Goal: Task Accomplishment & Management: Complete application form

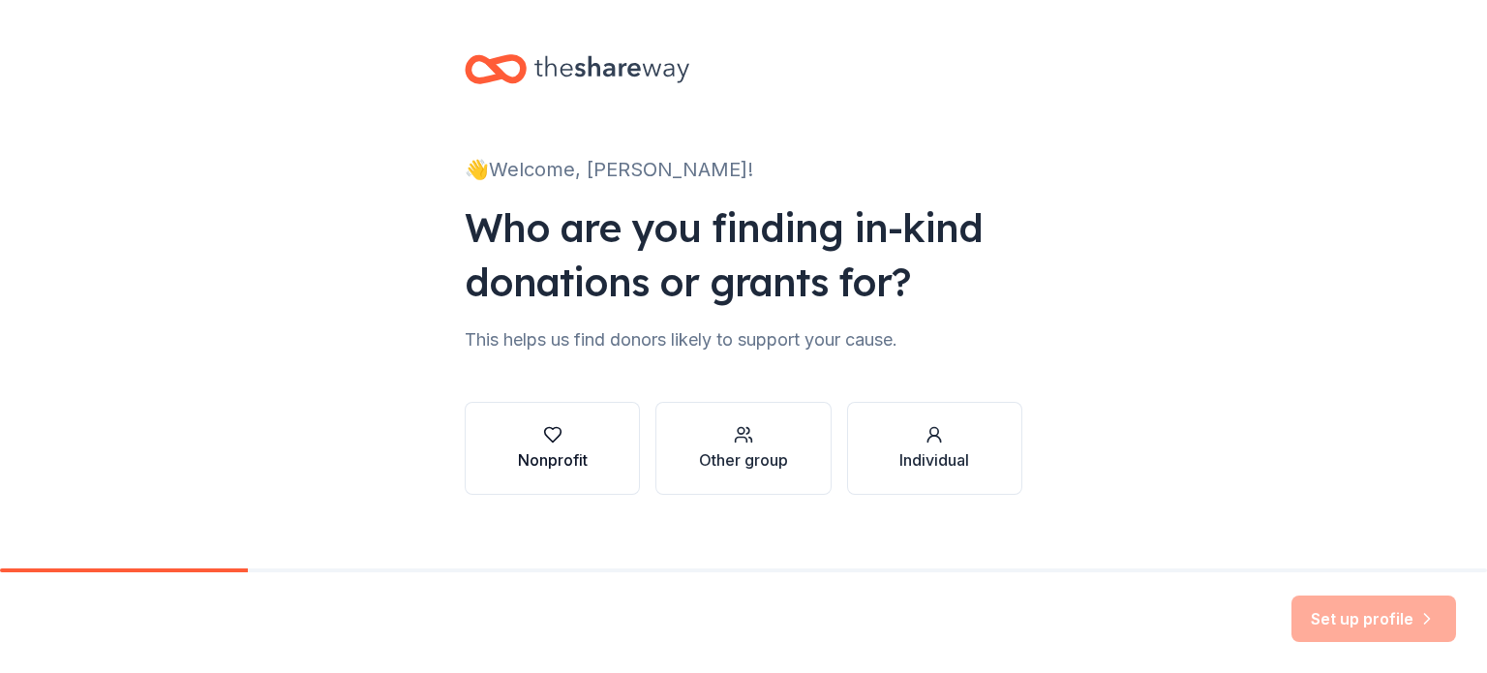
click at [534, 457] on div "Nonprofit" at bounding box center [553, 459] width 70 height 23
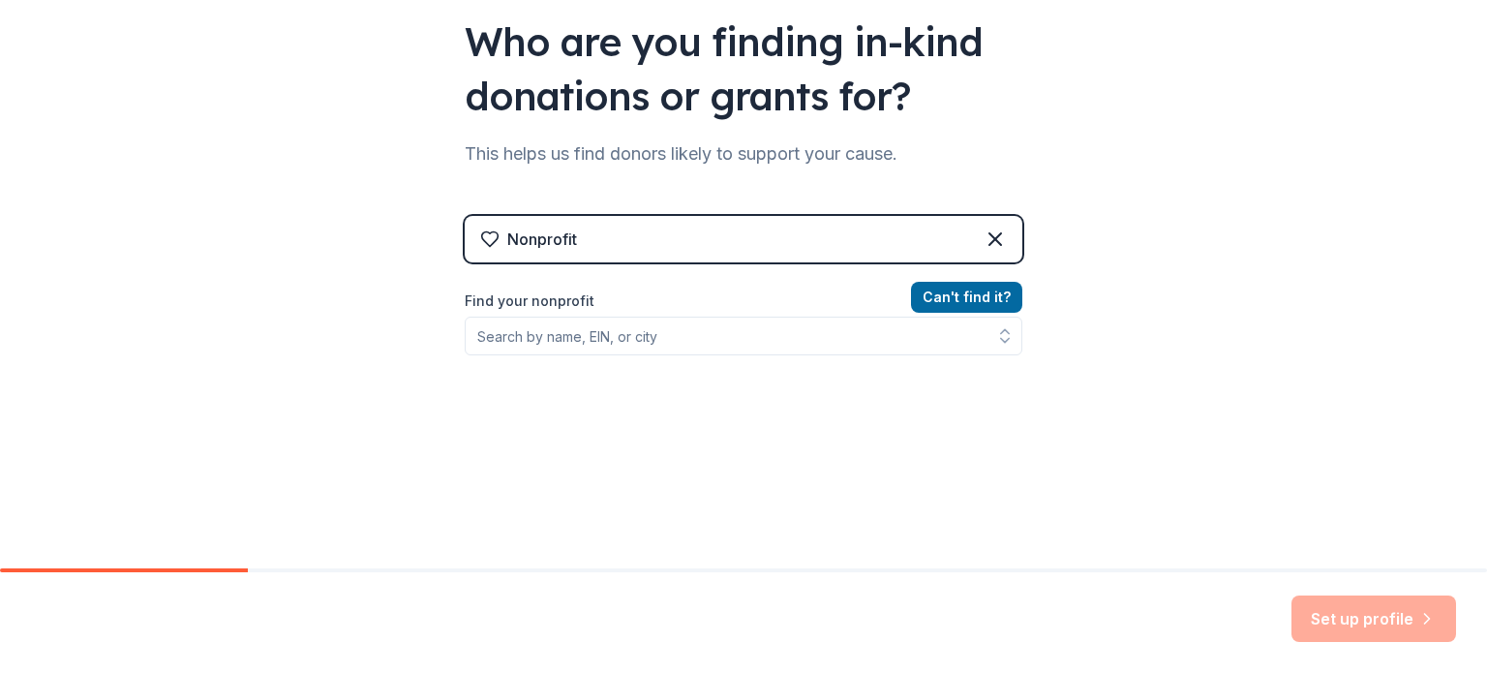
scroll to position [194, 0]
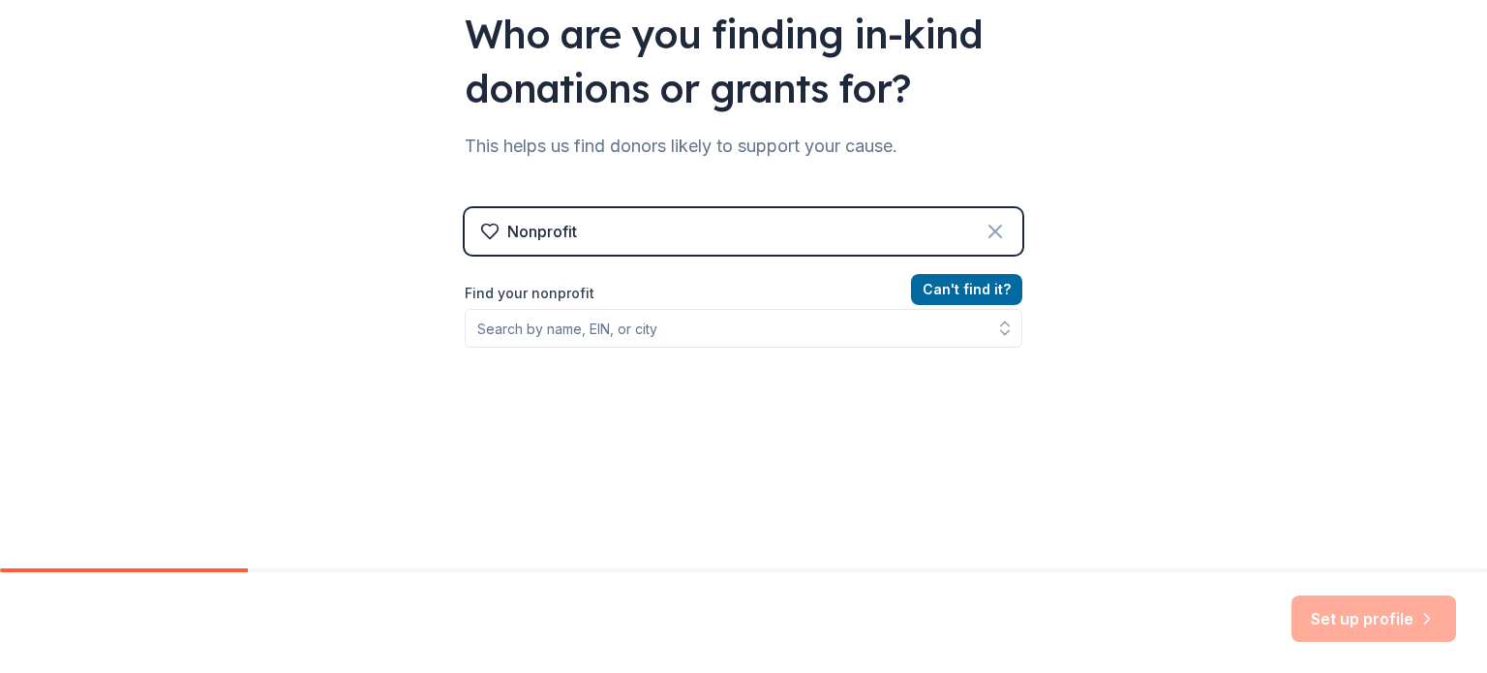
click at [984, 229] on icon at bounding box center [995, 231] width 23 height 23
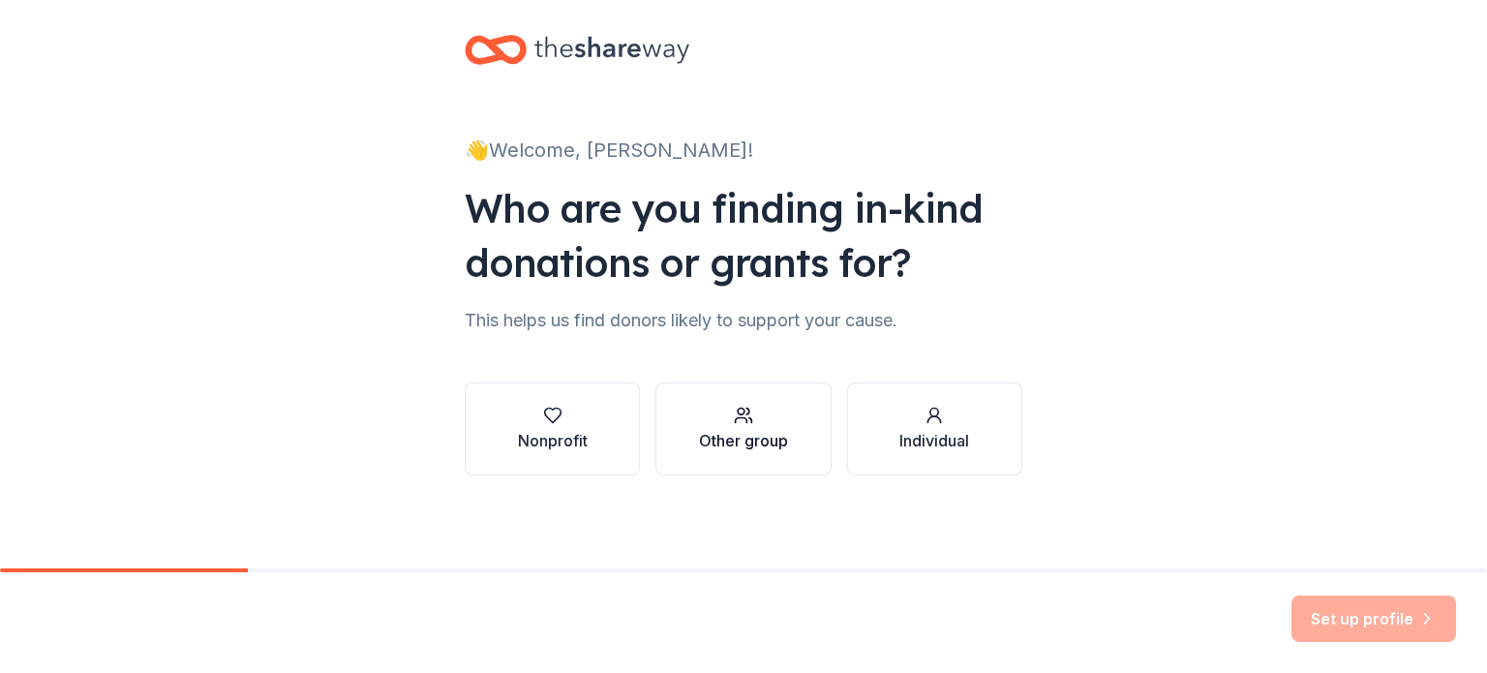
click at [746, 400] on button "Other group" at bounding box center [742, 428] width 175 height 93
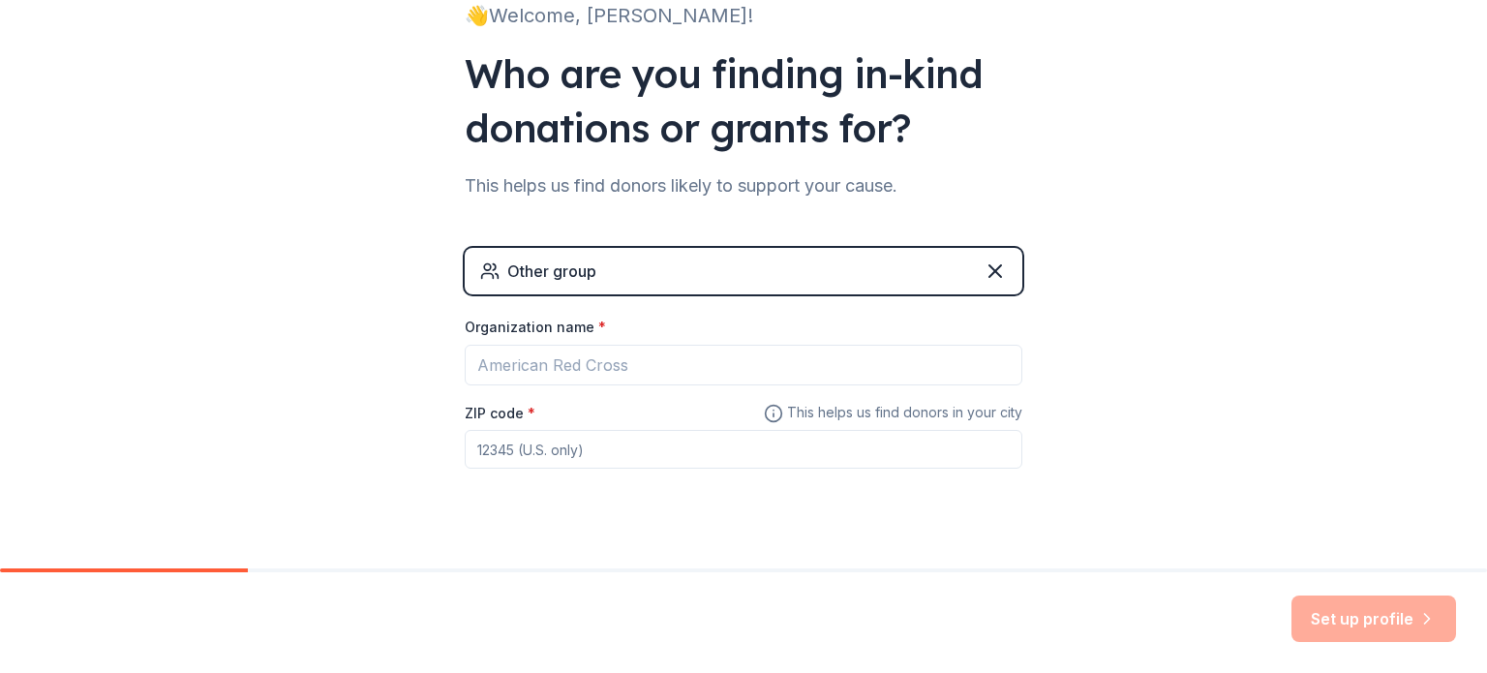
scroll to position [186, 0]
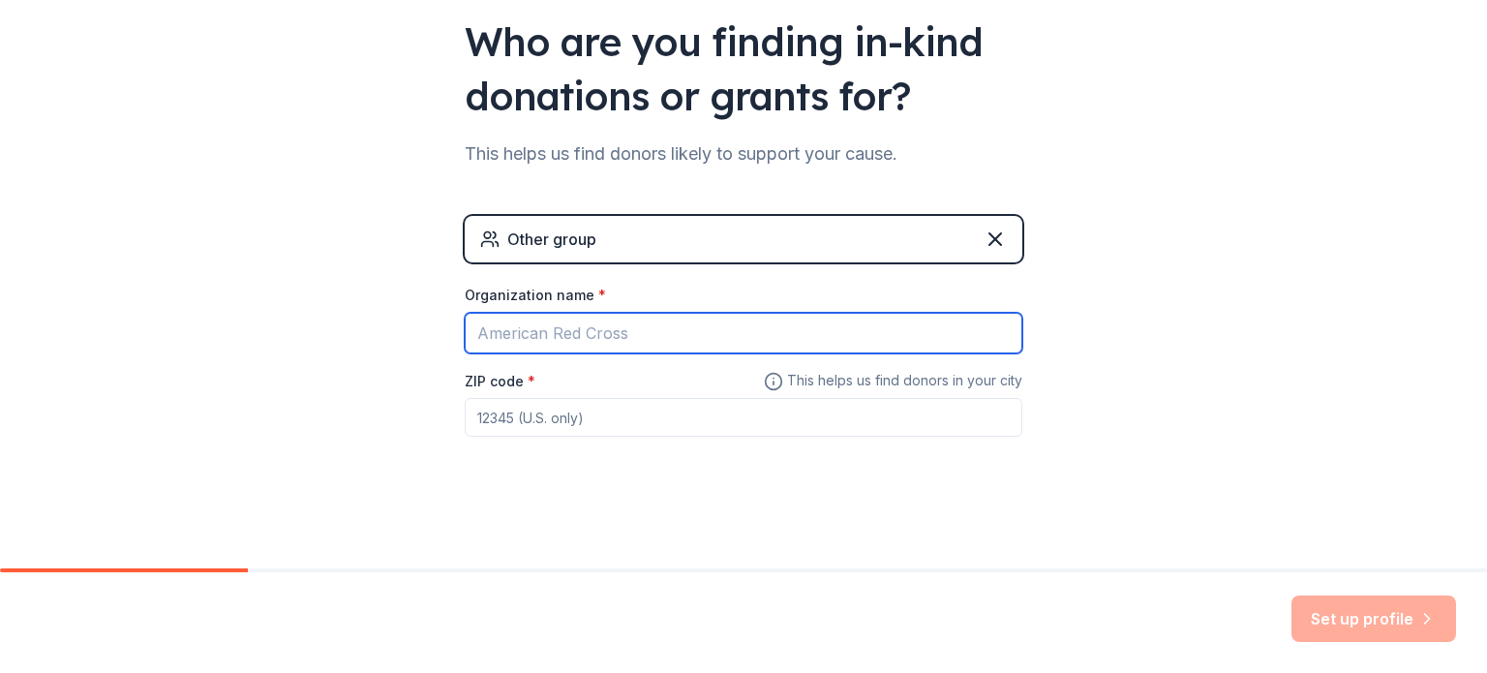
click at [665, 324] on input "Organization name *" at bounding box center [744, 333] width 558 height 41
type input "[GEOGRAPHIC_DATA][DEMOGRAPHIC_DATA]"
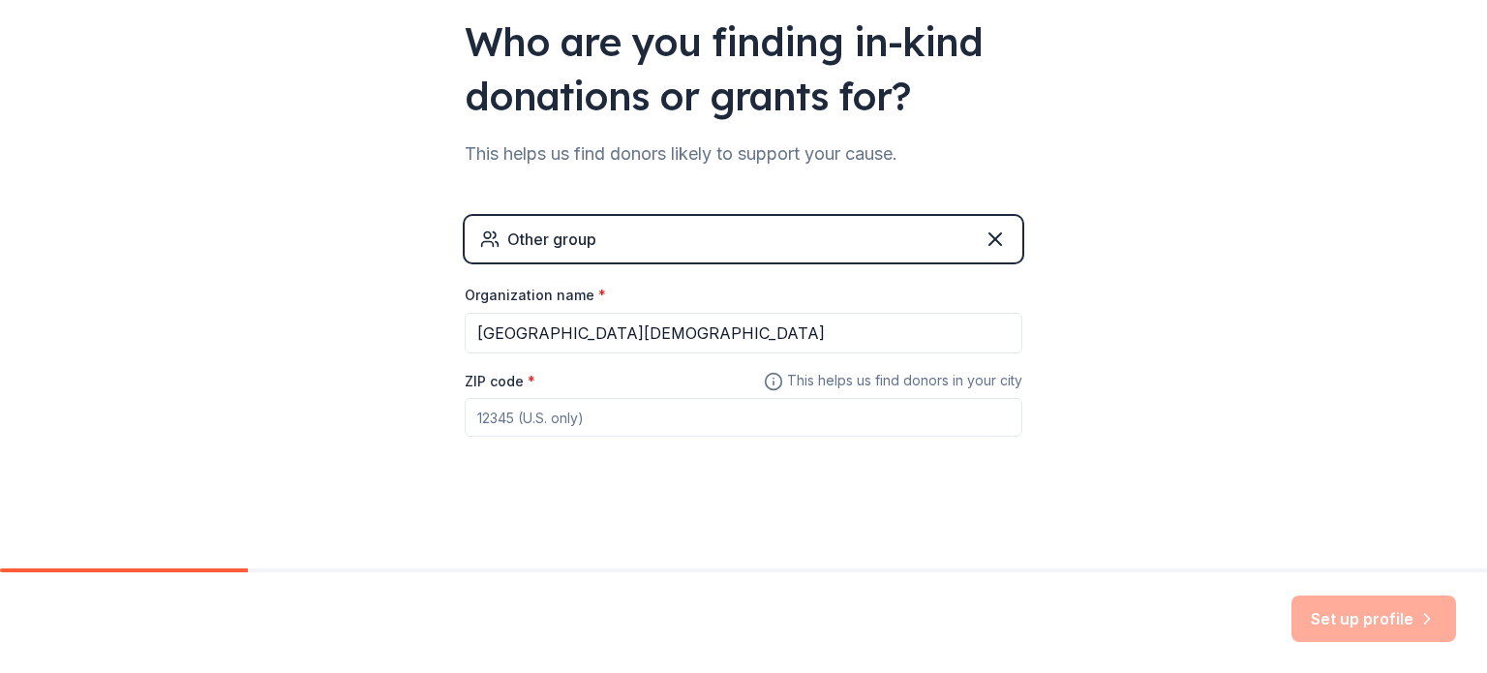
click at [526, 418] on input "ZIP code *" at bounding box center [744, 417] width 558 height 39
click at [577, 409] on input "95833" at bounding box center [744, 417] width 558 height 39
type input "95833"
click at [1373, 617] on button "Set up profile" at bounding box center [1373, 618] width 165 height 46
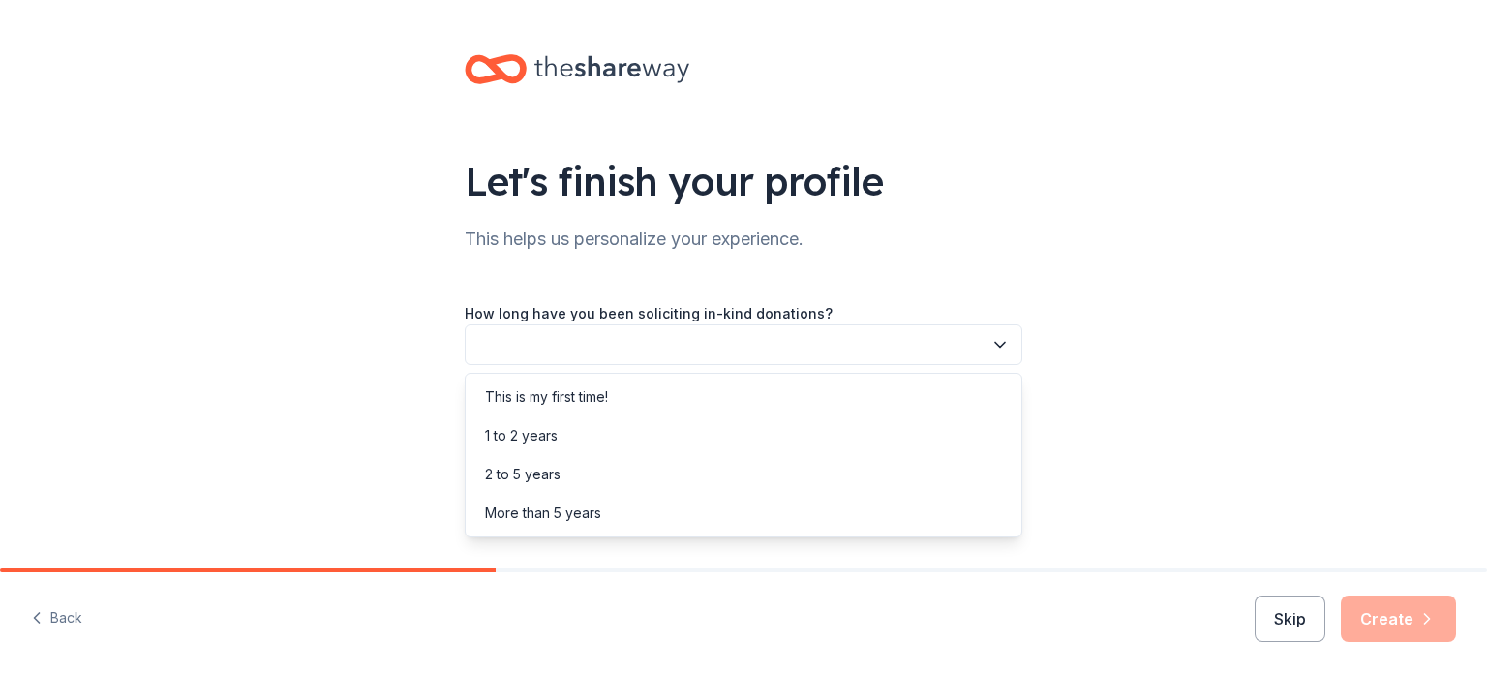
click at [1012, 340] on button "button" at bounding box center [744, 344] width 558 height 41
click at [576, 392] on div "This is my first time!" at bounding box center [546, 396] width 123 height 23
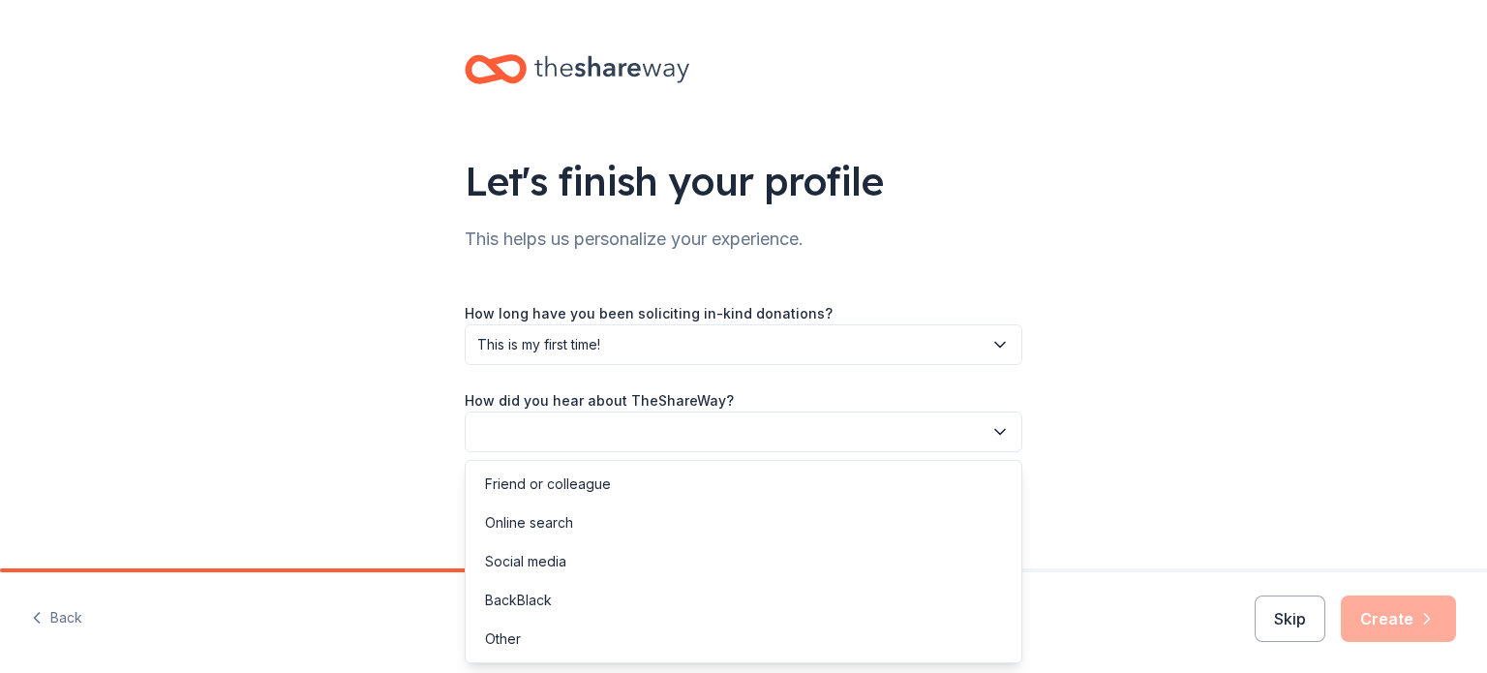
click at [1000, 428] on icon "button" at bounding box center [999, 431] width 19 height 19
click at [550, 562] on div "Social media" at bounding box center [525, 561] width 81 height 23
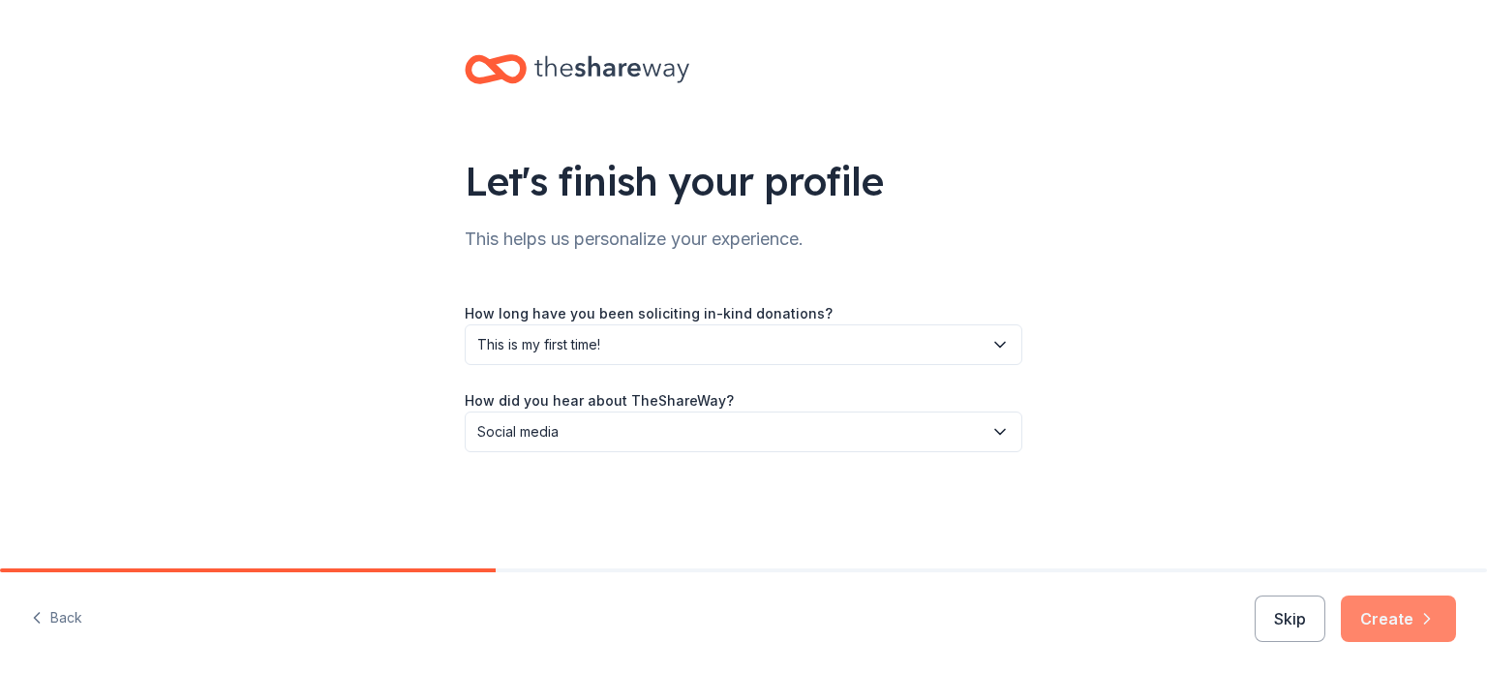
click at [1380, 619] on button "Create" at bounding box center [1398, 618] width 115 height 46
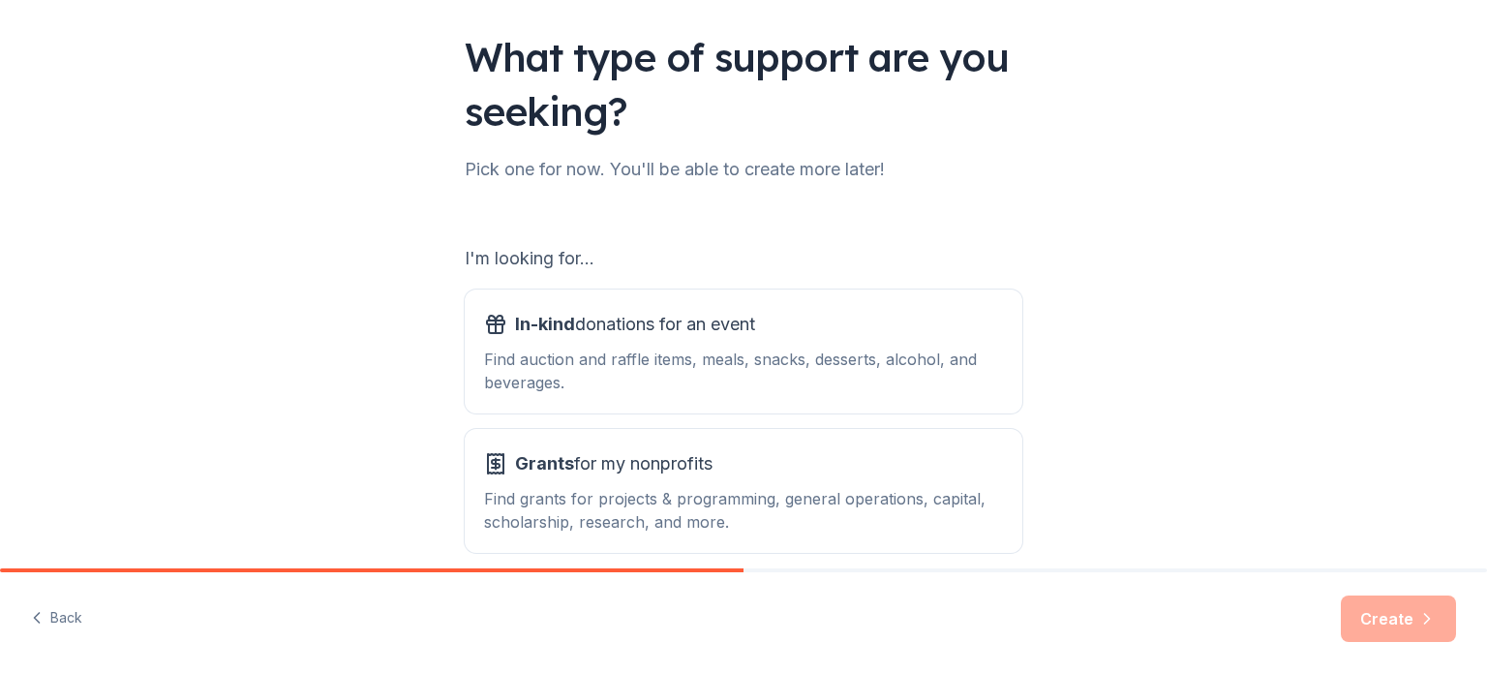
scroll to position [194, 0]
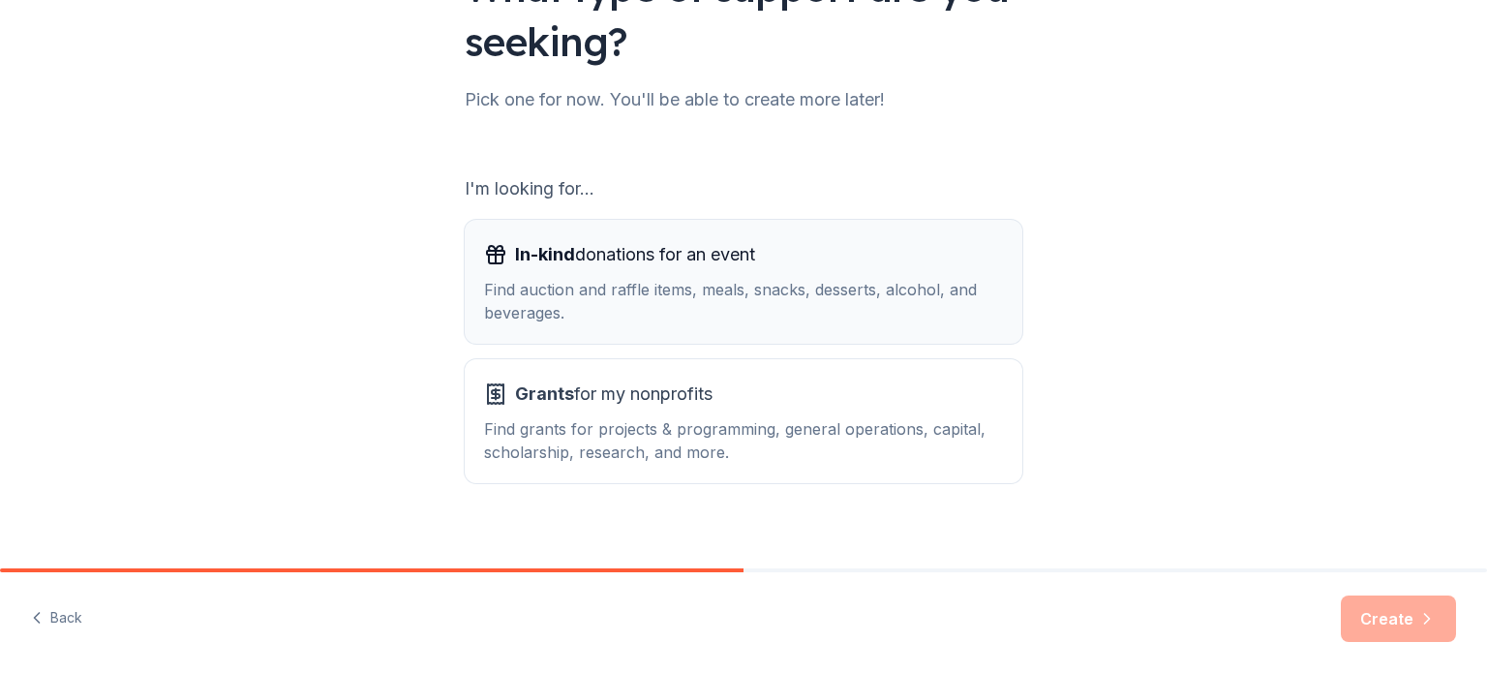
click at [817, 283] on div "Find auction and raffle items, meals, snacks, desserts, alcohol, and beverages." at bounding box center [743, 301] width 519 height 46
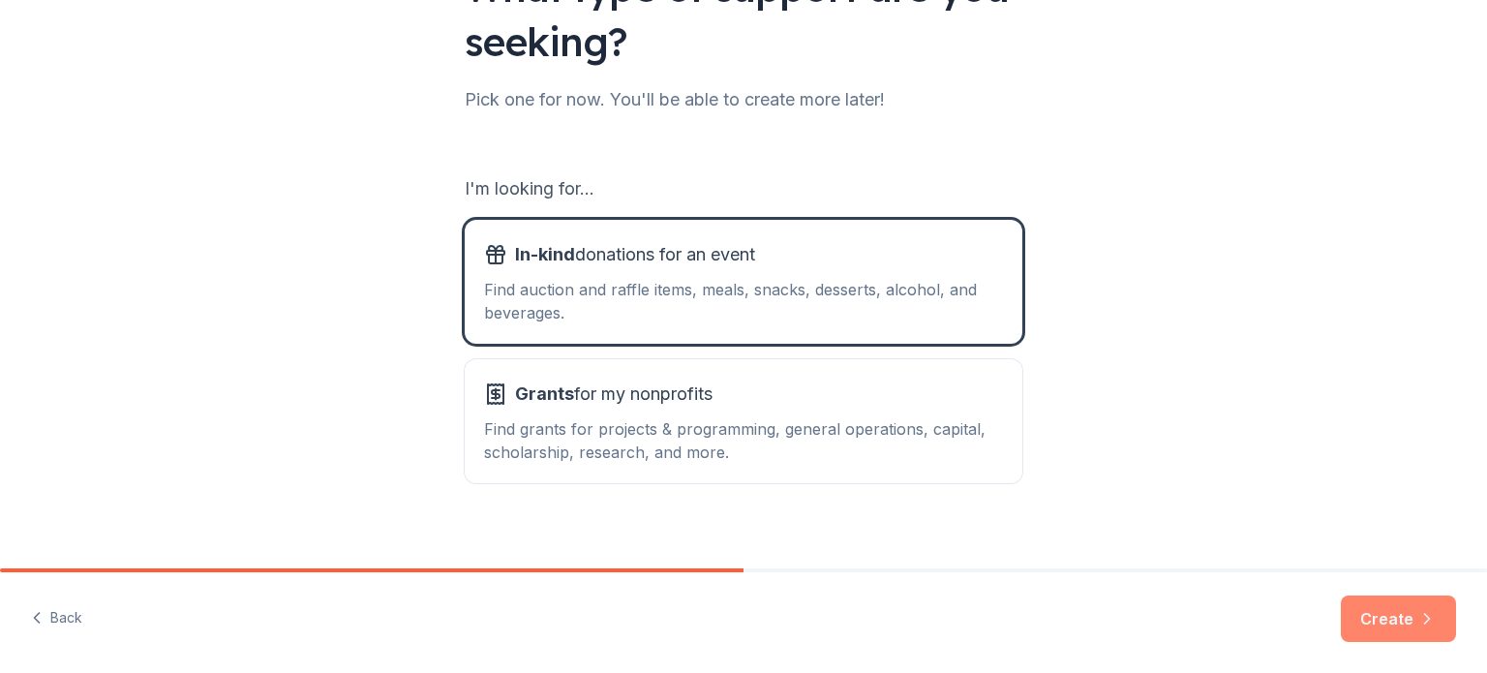
click at [1401, 615] on button "Create" at bounding box center [1398, 618] width 115 height 46
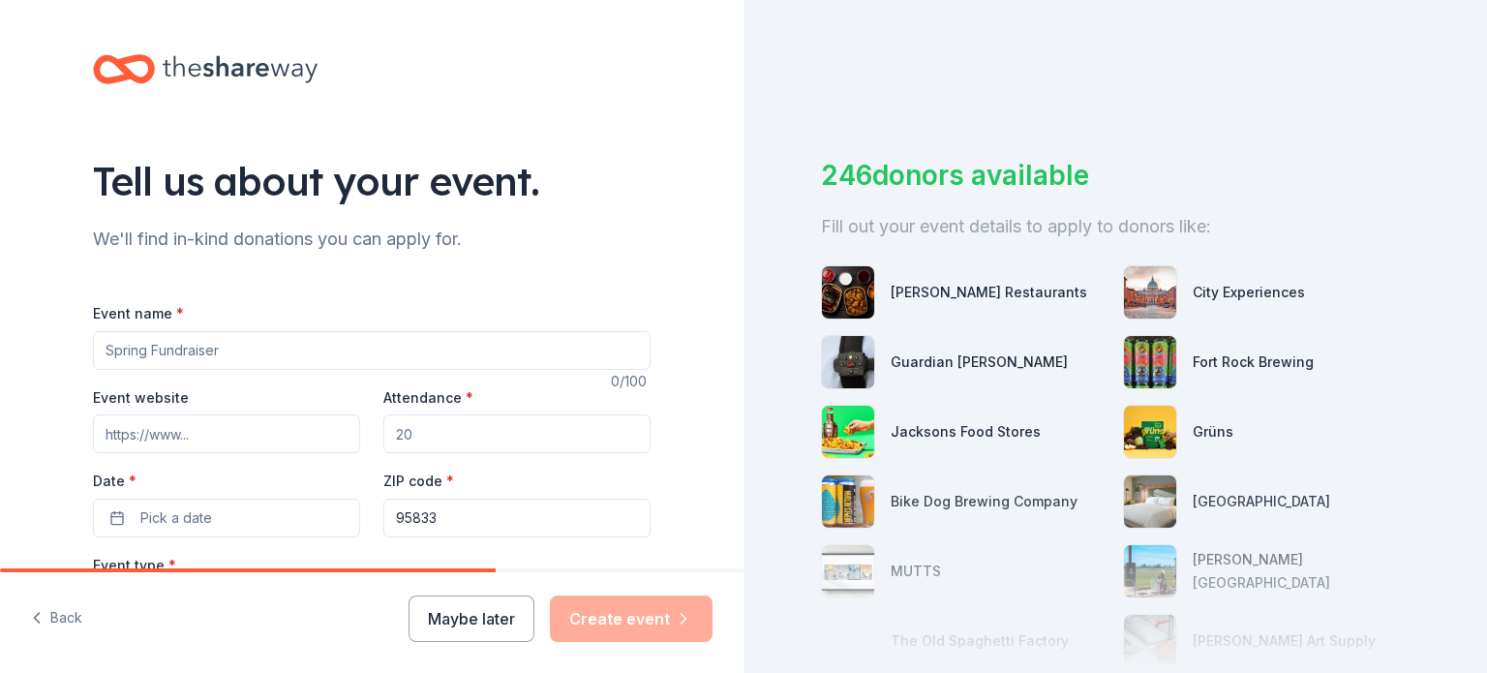
click at [214, 343] on input "Event name *" at bounding box center [372, 350] width 558 height 39
type input "Annual Women's Tea"
click at [437, 429] on input "Attendance *" at bounding box center [516, 433] width 267 height 39
type input "75"
click at [236, 521] on button "Pick a date" at bounding box center [226, 518] width 267 height 39
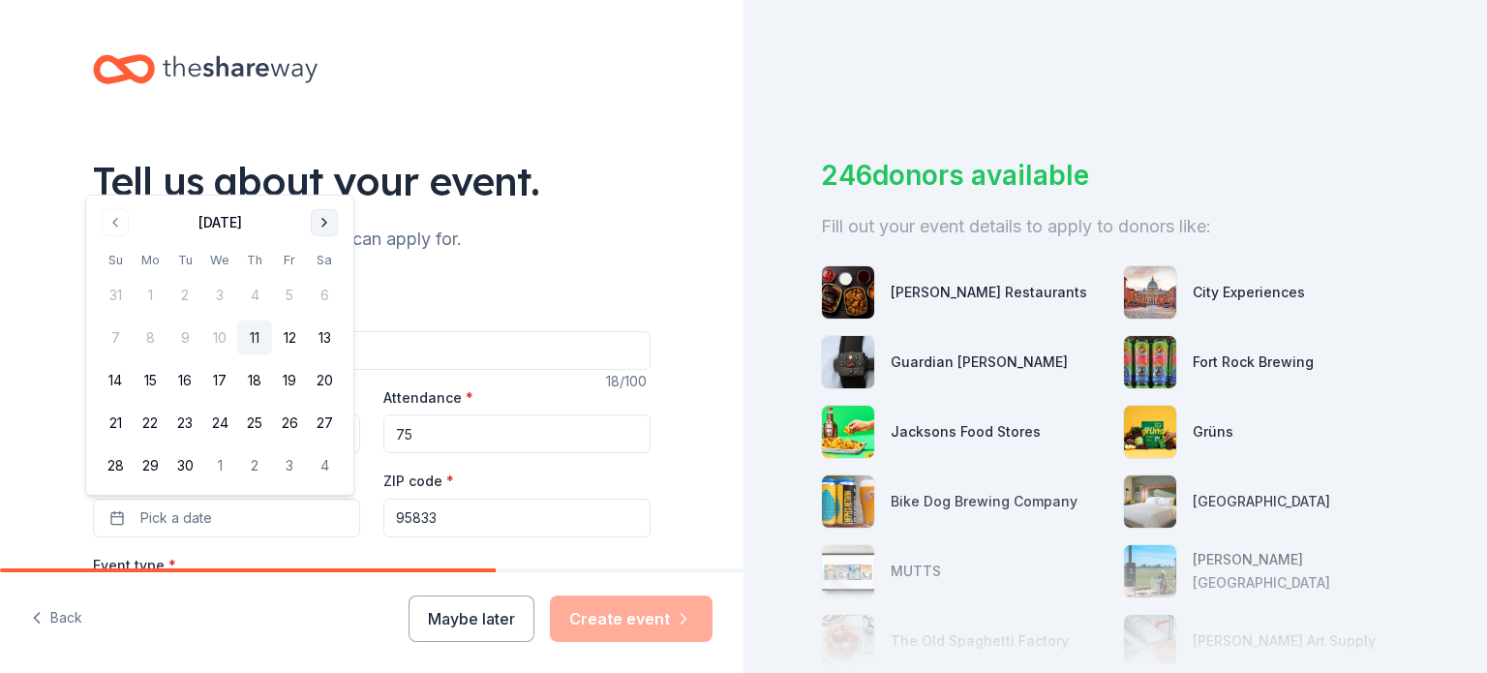
click at [326, 216] on button "Go to next month" at bounding box center [324, 222] width 27 height 27
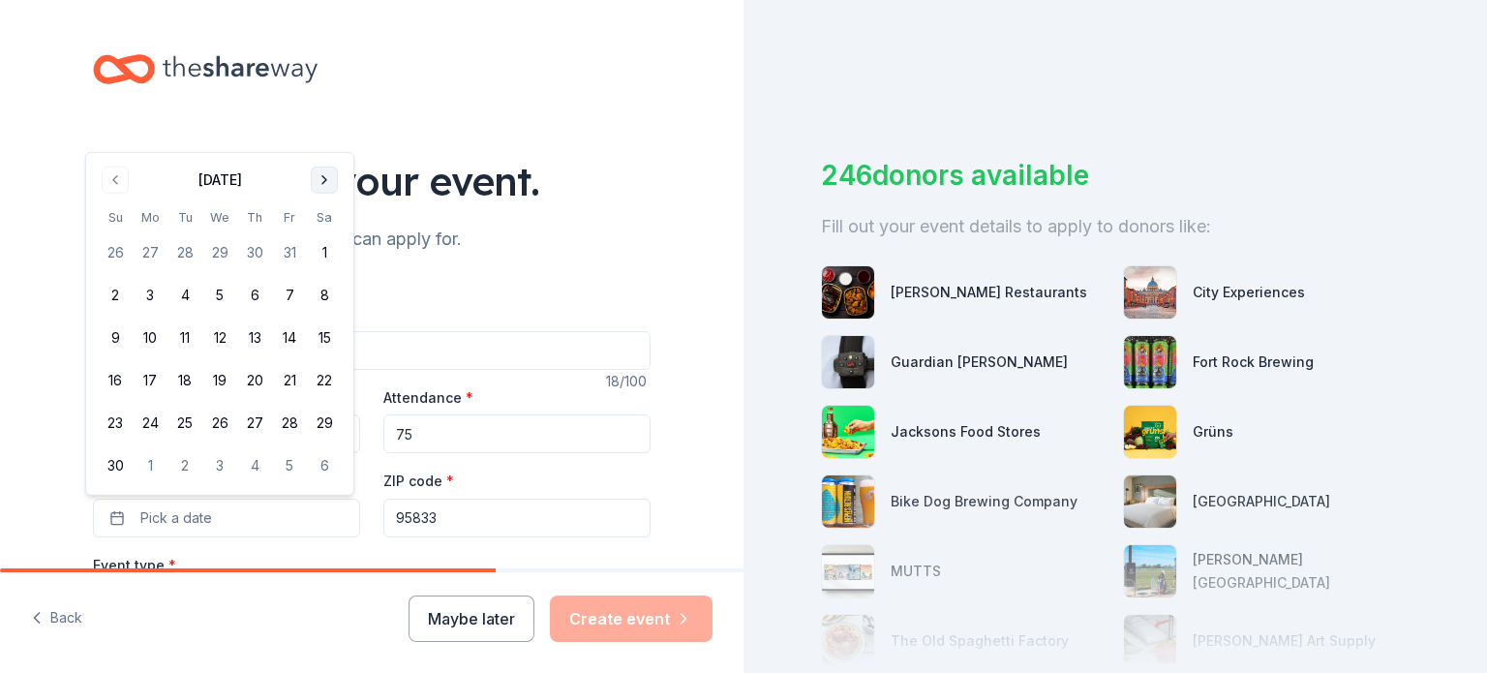
click at [325, 181] on button "Go to next month" at bounding box center [324, 180] width 27 height 27
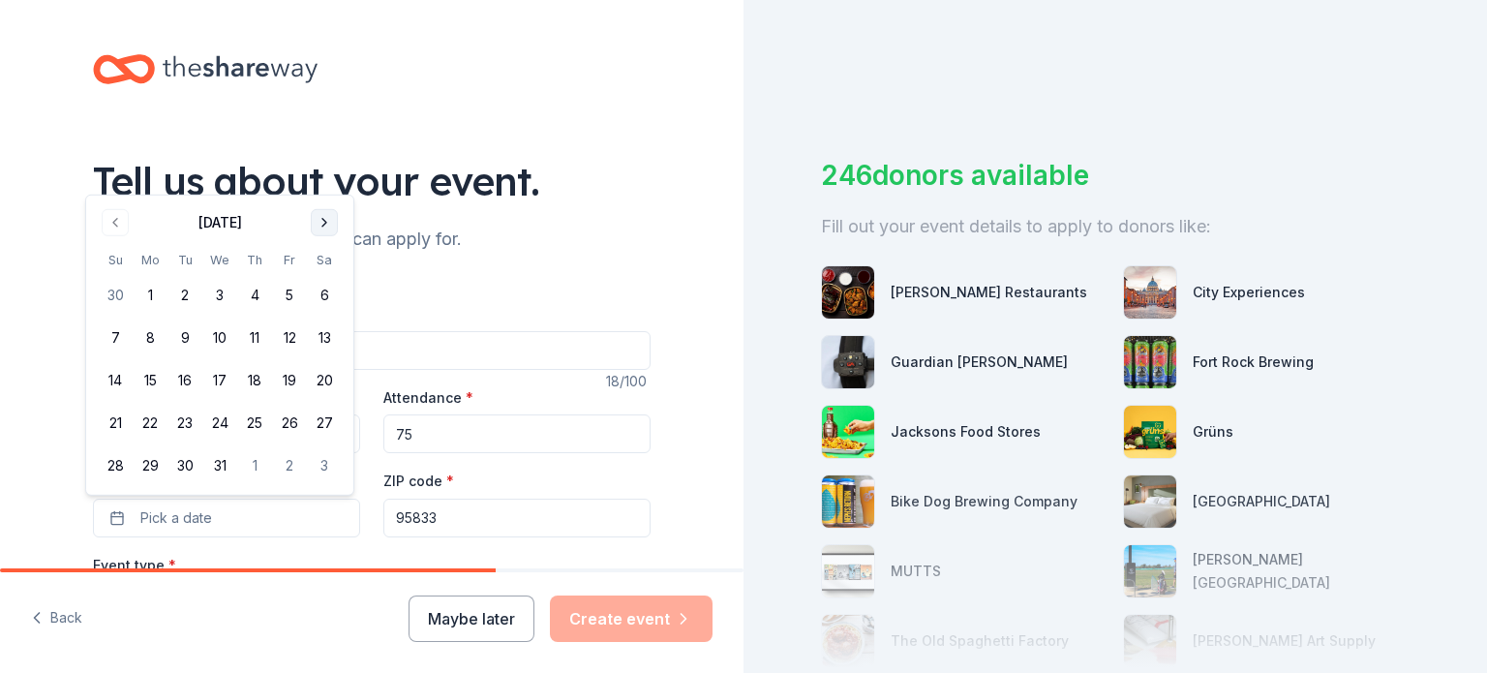
click at [322, 222] on button "Go to next month" at bounding box center [324, 222] width 27 height 27
click at [325, 266] on button "Go to next month" at bounding box center [324, 265] width 27 height 27
click at [321, 338] on button "14" at bounding box center [324, 337] width 35 height 35
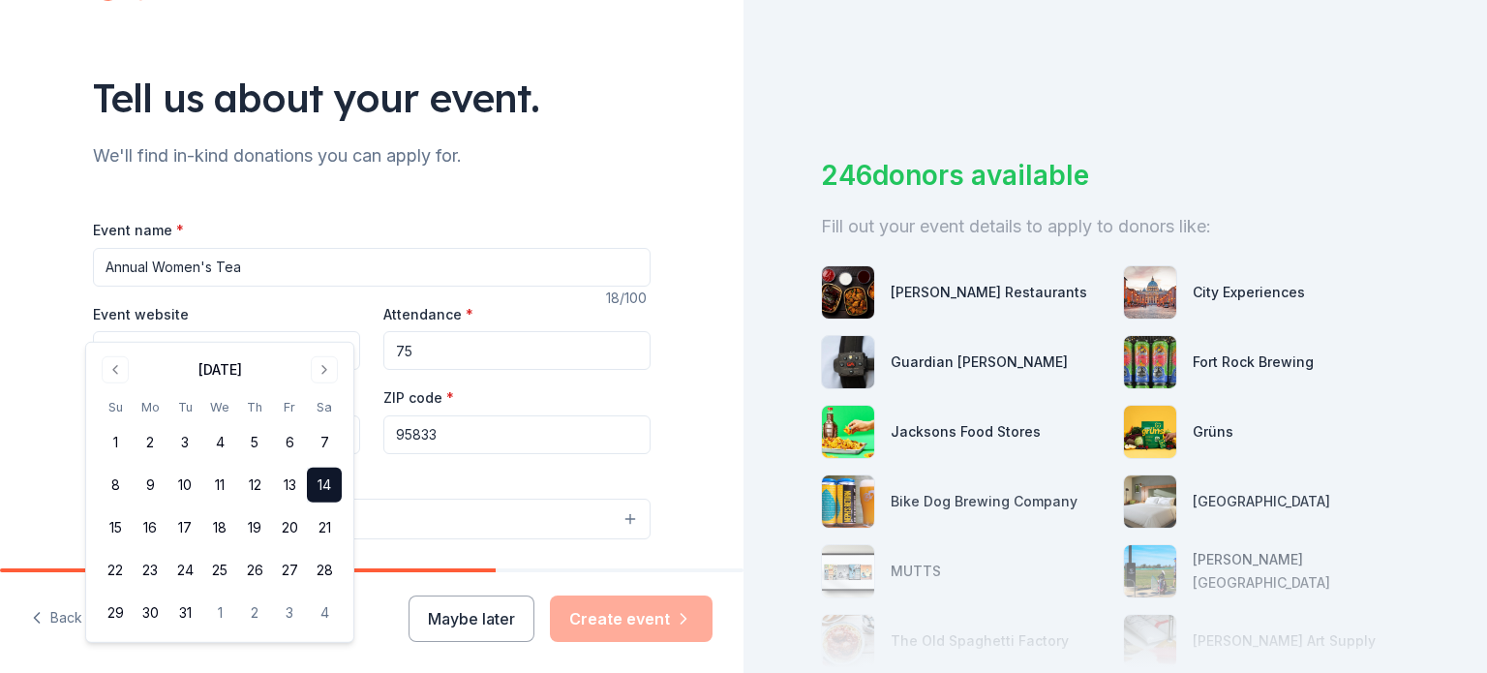
scroll to position [290, 0]
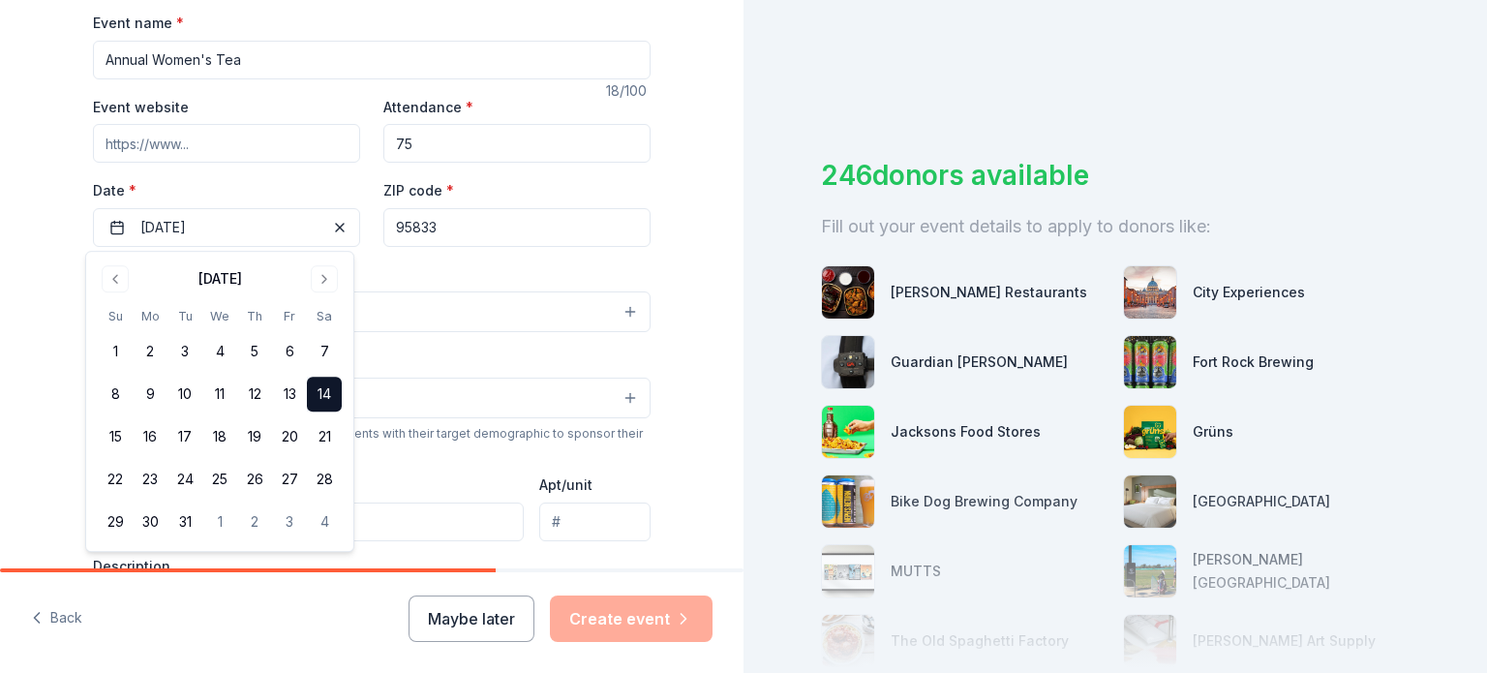
click at [409, 274] on div "Event type * Select" at bounding box center [372, 297] width 558 height 71
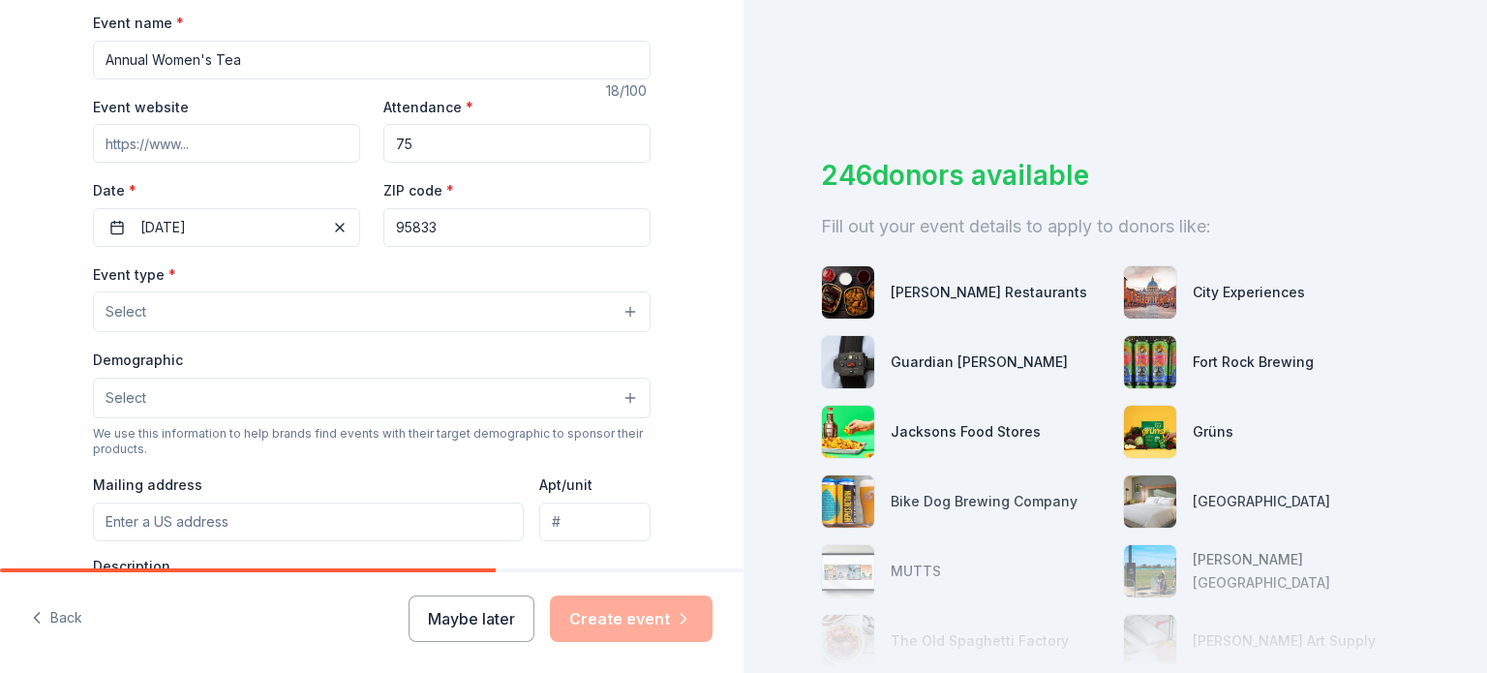
click at [624, 312] on button "Select" at bounding box center [372, 311] width 558 height 41
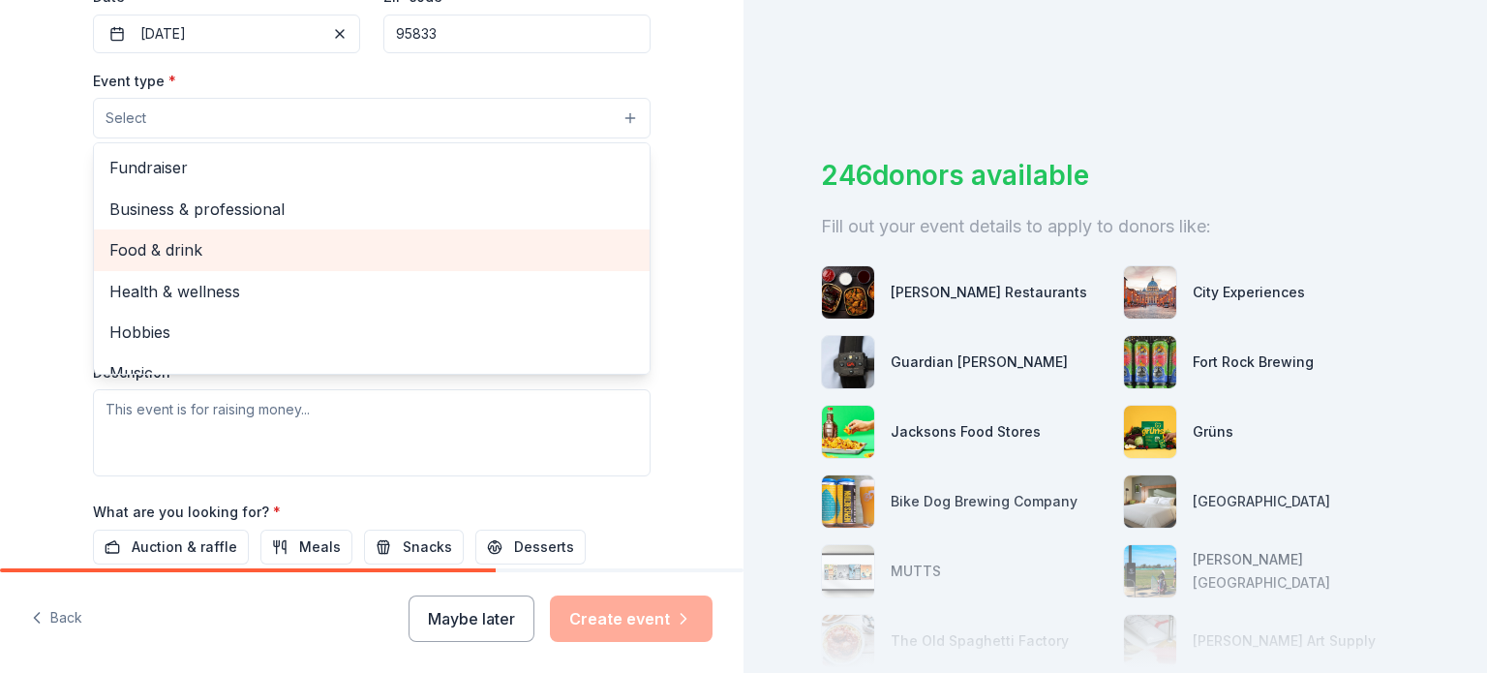
scroll to position [387, 0]
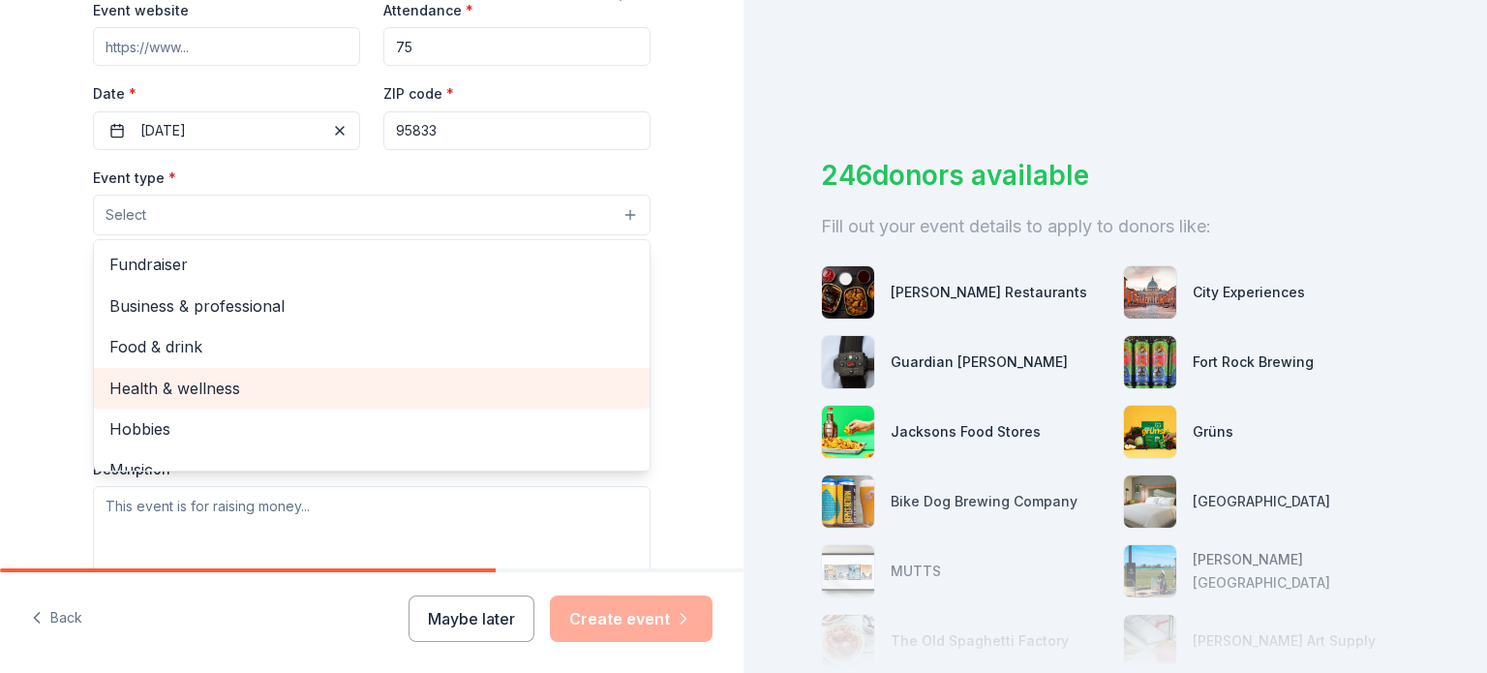
click at [195, 387] on span "Health & wellness" at bounding box center [371, 388] width 525 height 25
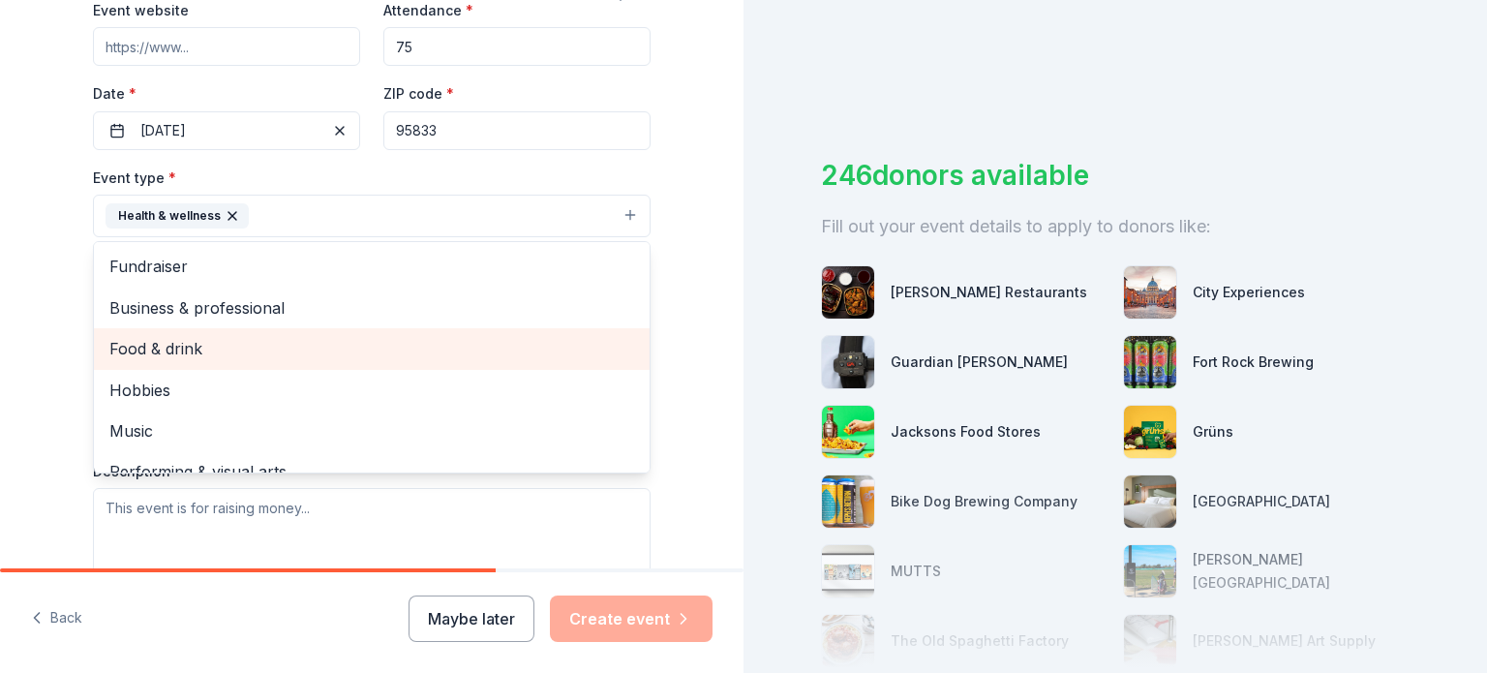
click at [185, 344] on span "Food & drink" at bounding box center [371, 348] width 525 height 25
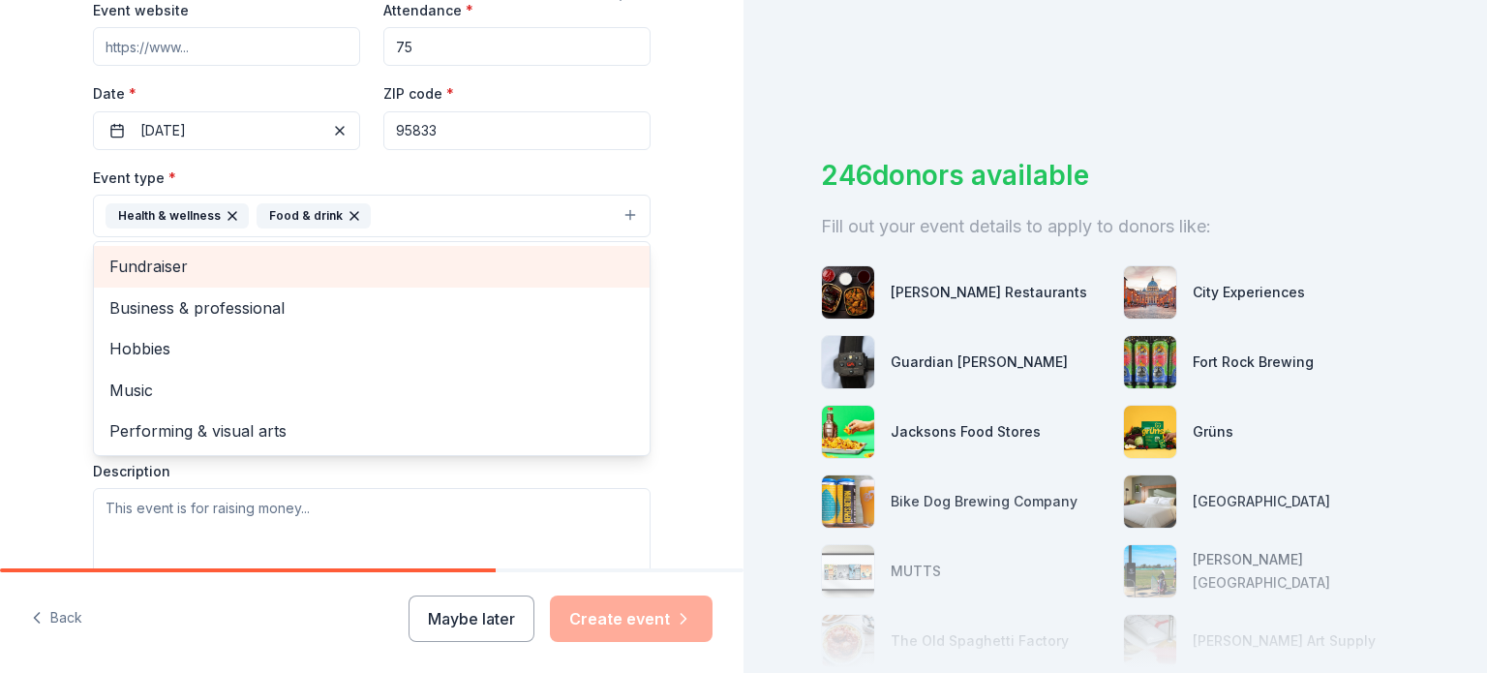
click at [175, 264] on span "Fundraiser" at bounding box center [371, 266] width 525 height 25
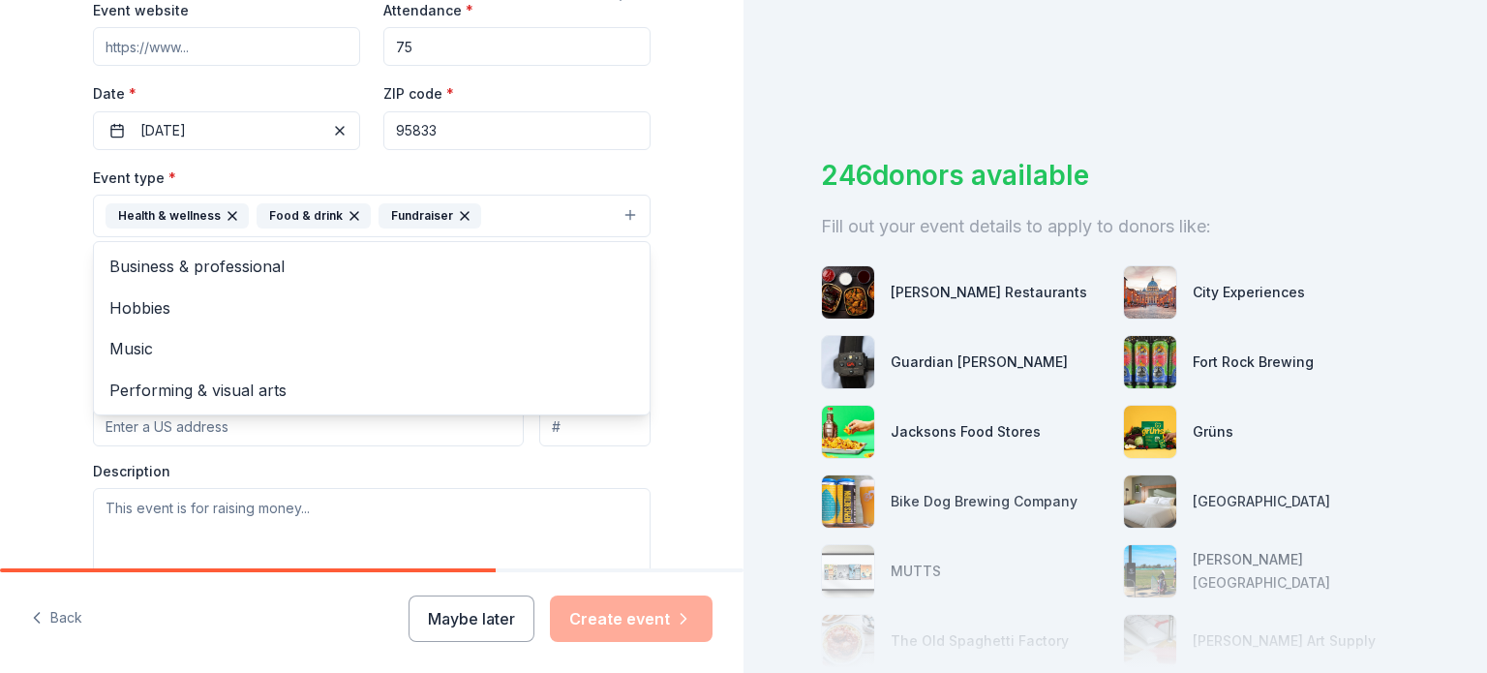
click at [687, 320] on div "Tell us about your event. We'll find in-kind donations you can apply for. Event…" at bounding box center [371, 258] width 743 height 1290
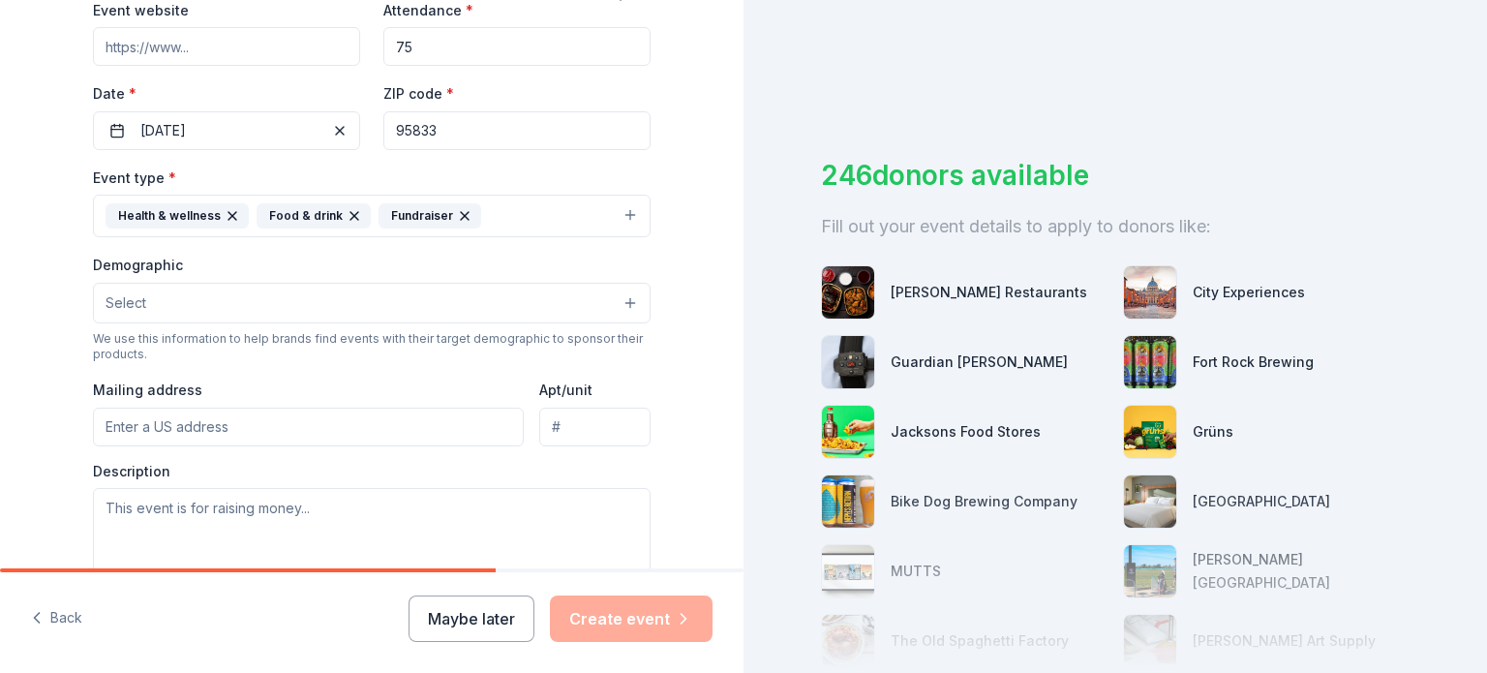
click at [620, 302] on button "Select" at bounding box center [372, 303] width 558 height 41
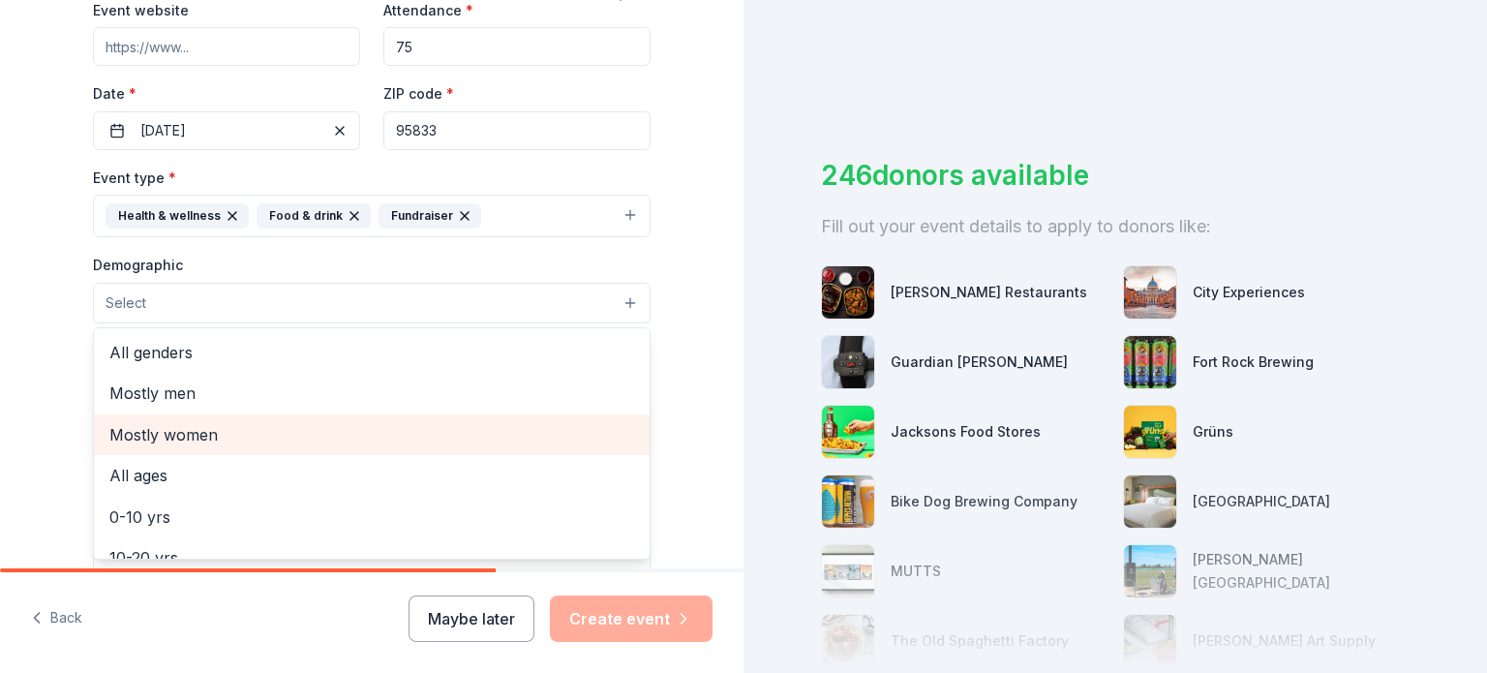
click at [190, 432] on span "Mostly women" at bounding box center [371, 434] width 525 height 25
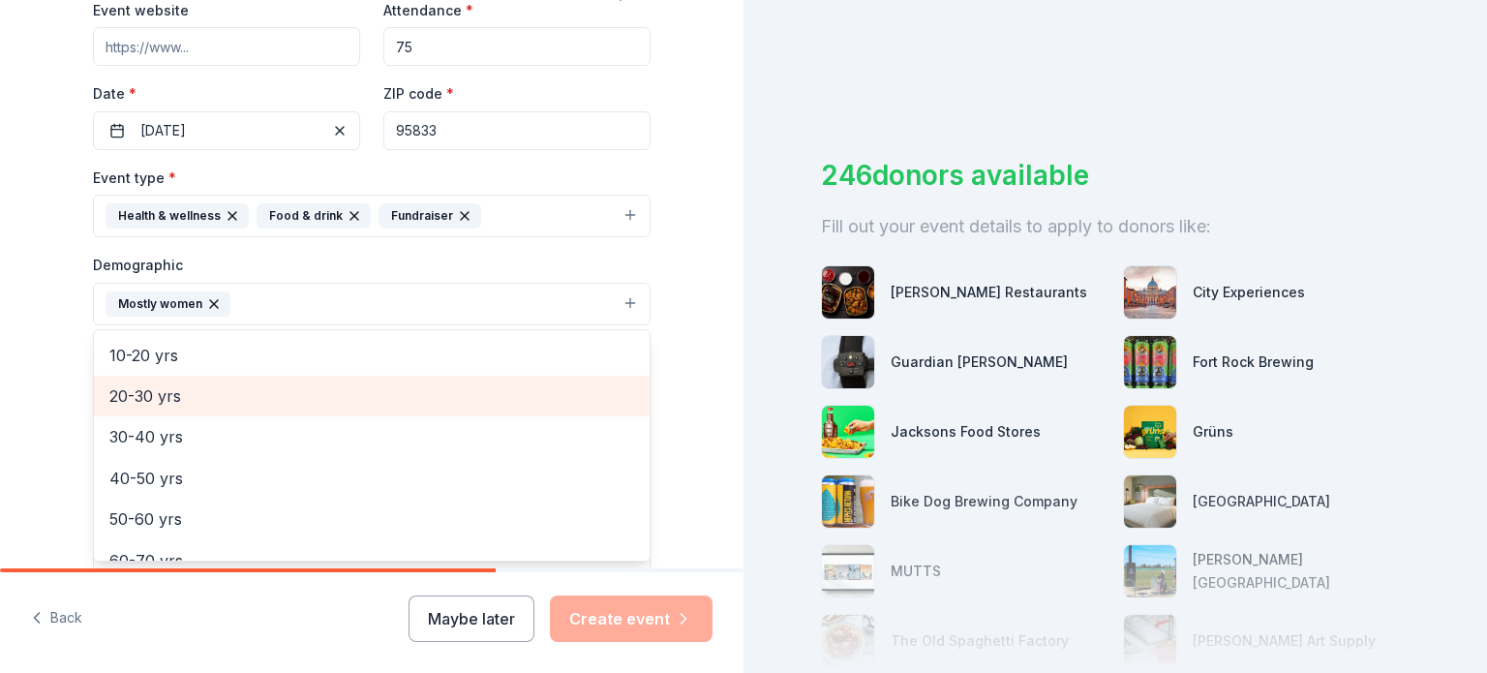
scroll to position [194, 0]
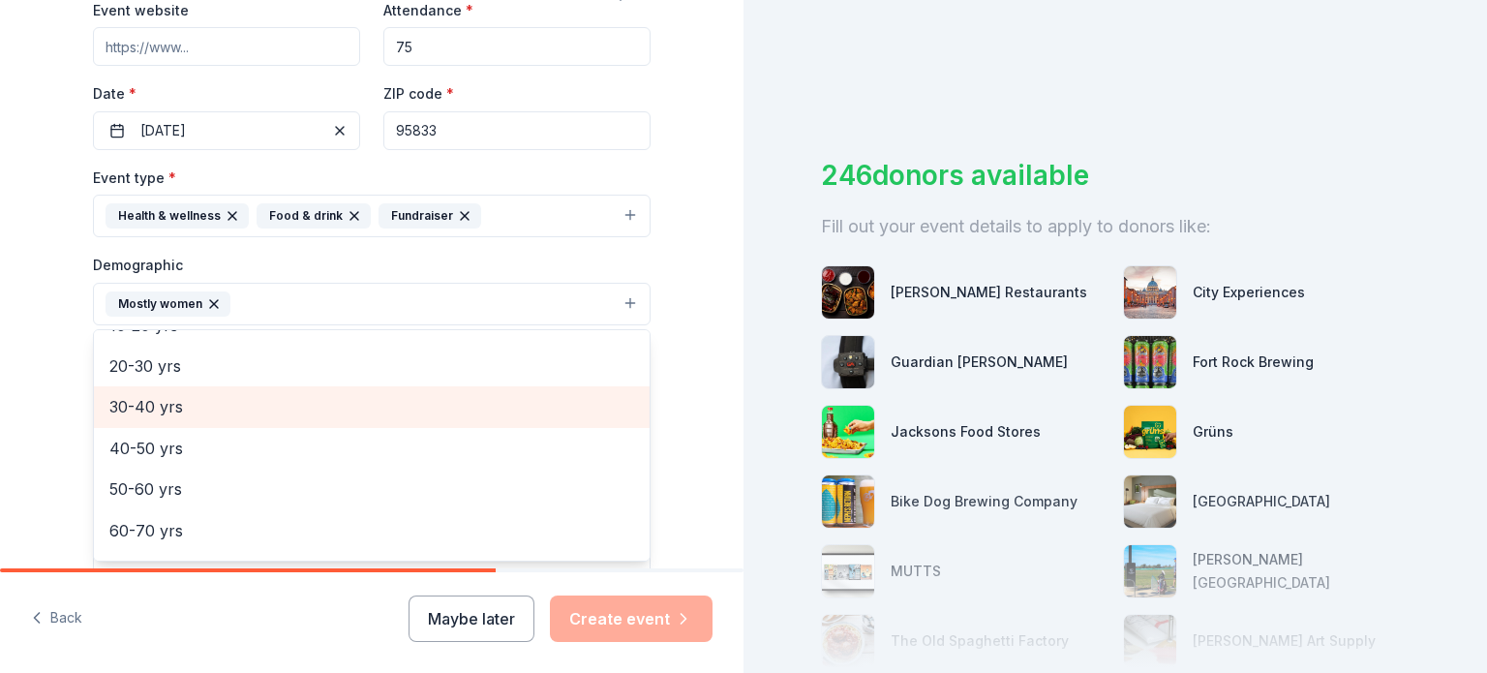
click at [152, 409] on span "30-40 yrs" at bounding box center [371, 406] width 525 height 25
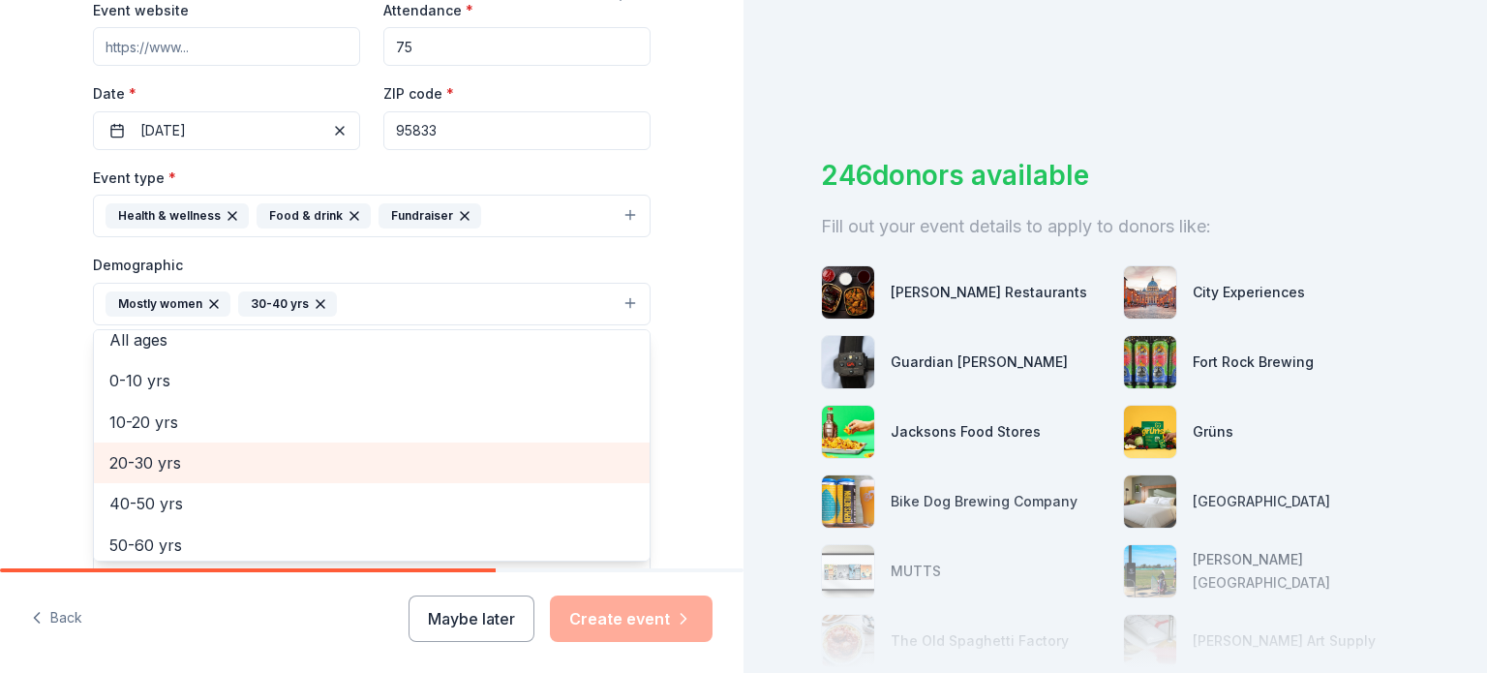
click at [153, 461] on span "20-30 yrs" at bounding box center [371, 462] width 525 height 25
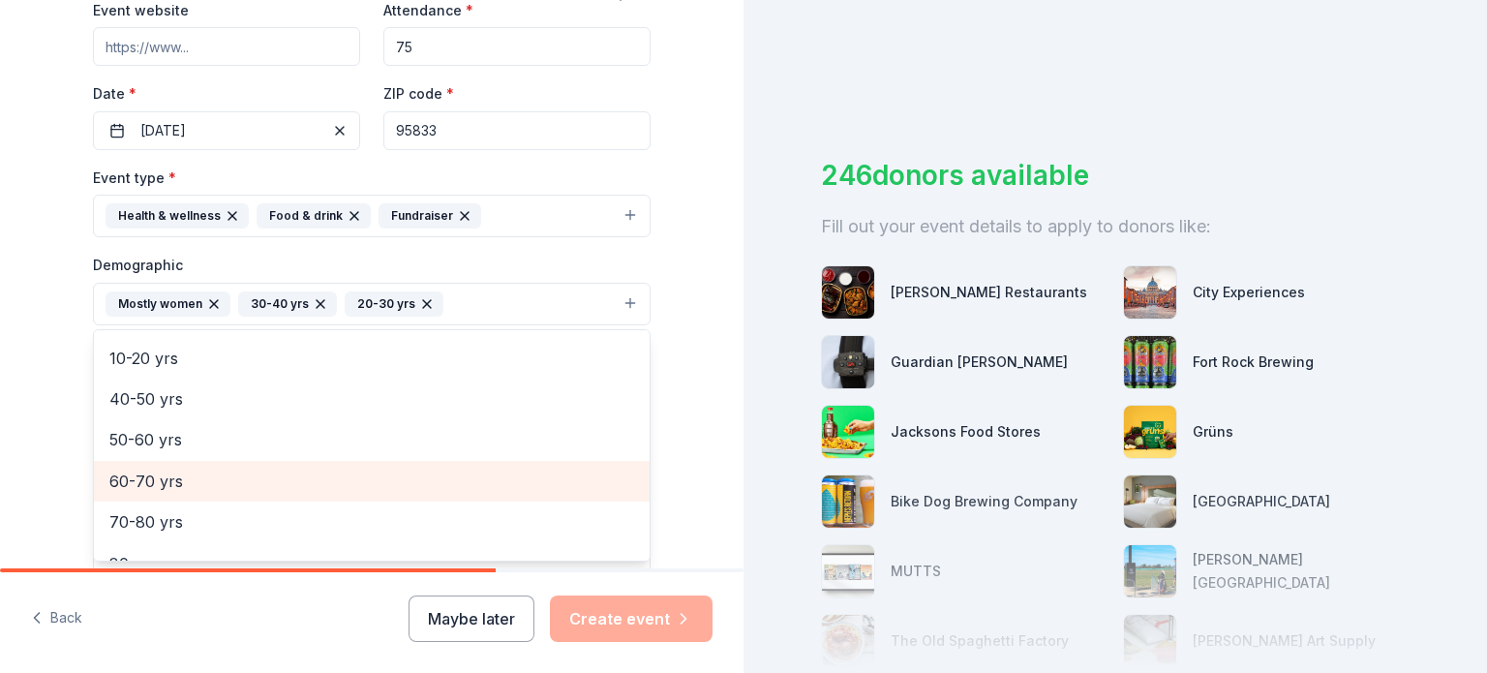
scroll to position [187, 0]
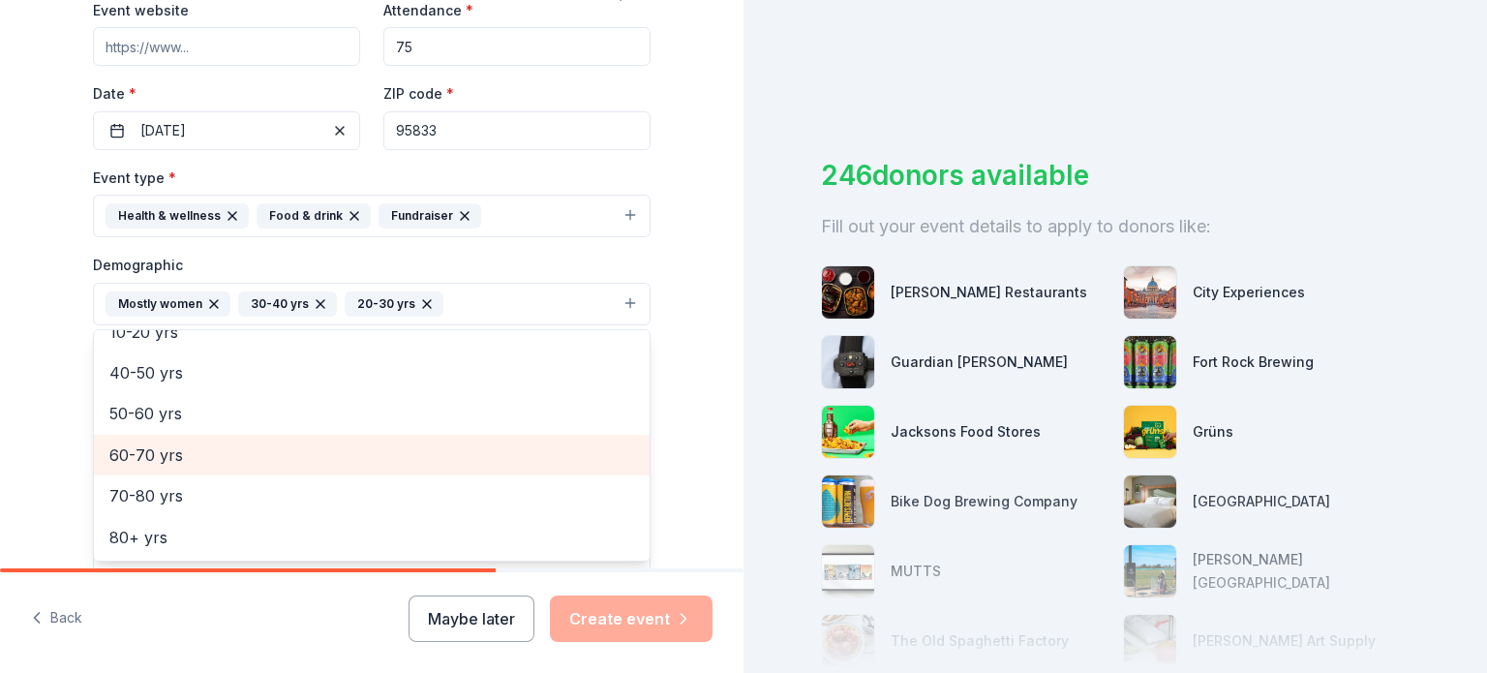
drag, startPoint x: 145, startPoint y: 459, endPoint x: 179, endPoint y: 441, distance: 38.1
click at [179, 442] on span "60-70 yrs" at bounding box center [371, 454] width 525 height 25
click at [160, 432] on div "All genders Mostly men All ages [DEMOGRAPHIC_DATA] yrs 10-20 yrs 40-50 yrs 50-6…" at bounding box center [372, 445] width 558 height 232
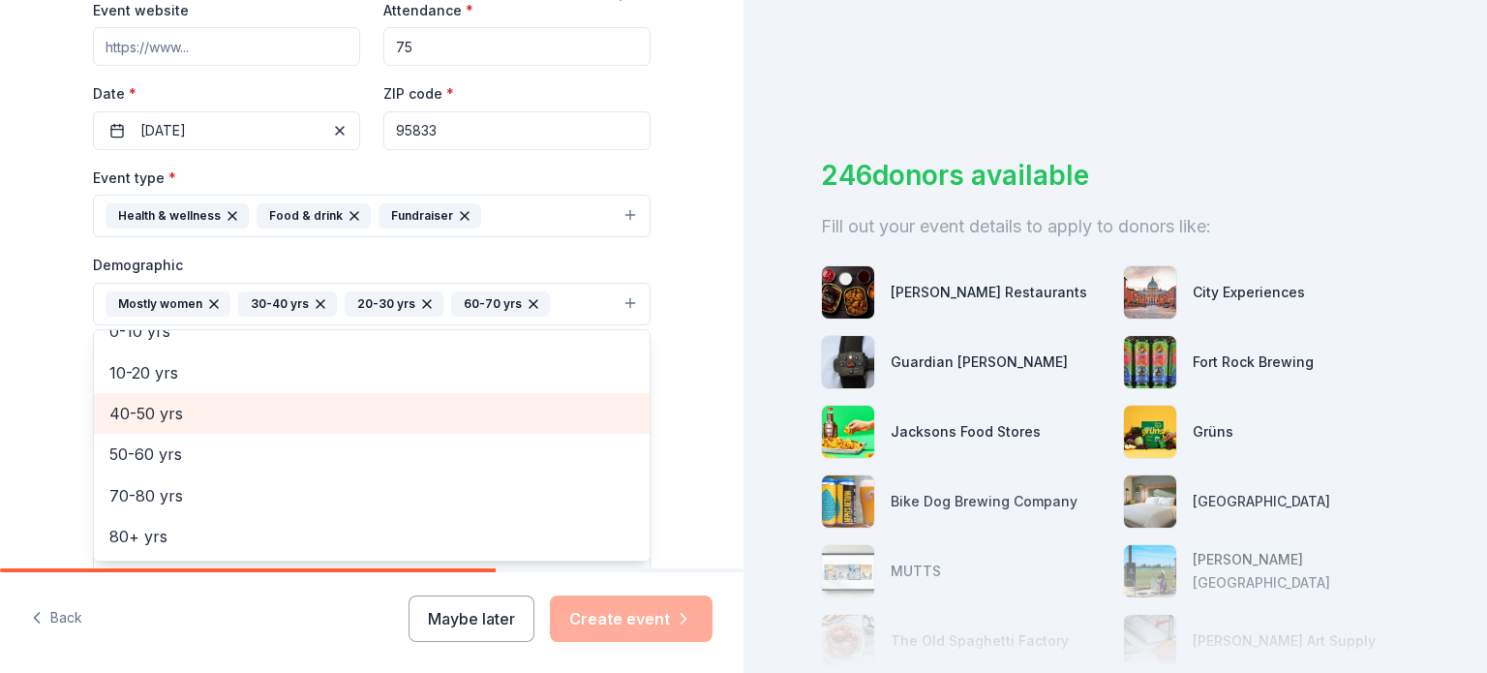
click at [159, 417] on span "40-50 yrs" at bounding box center [371, 413] width 525 height 25
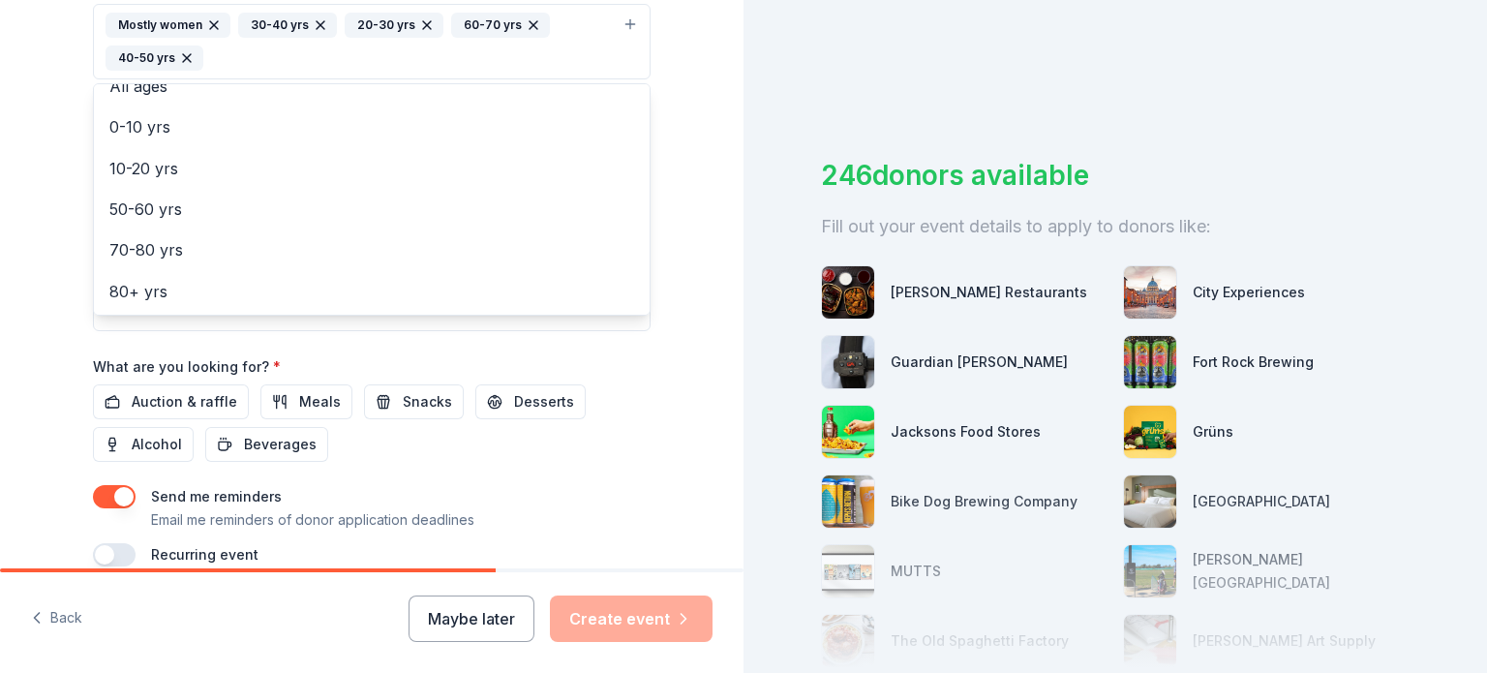
scroll to position [678, 0]
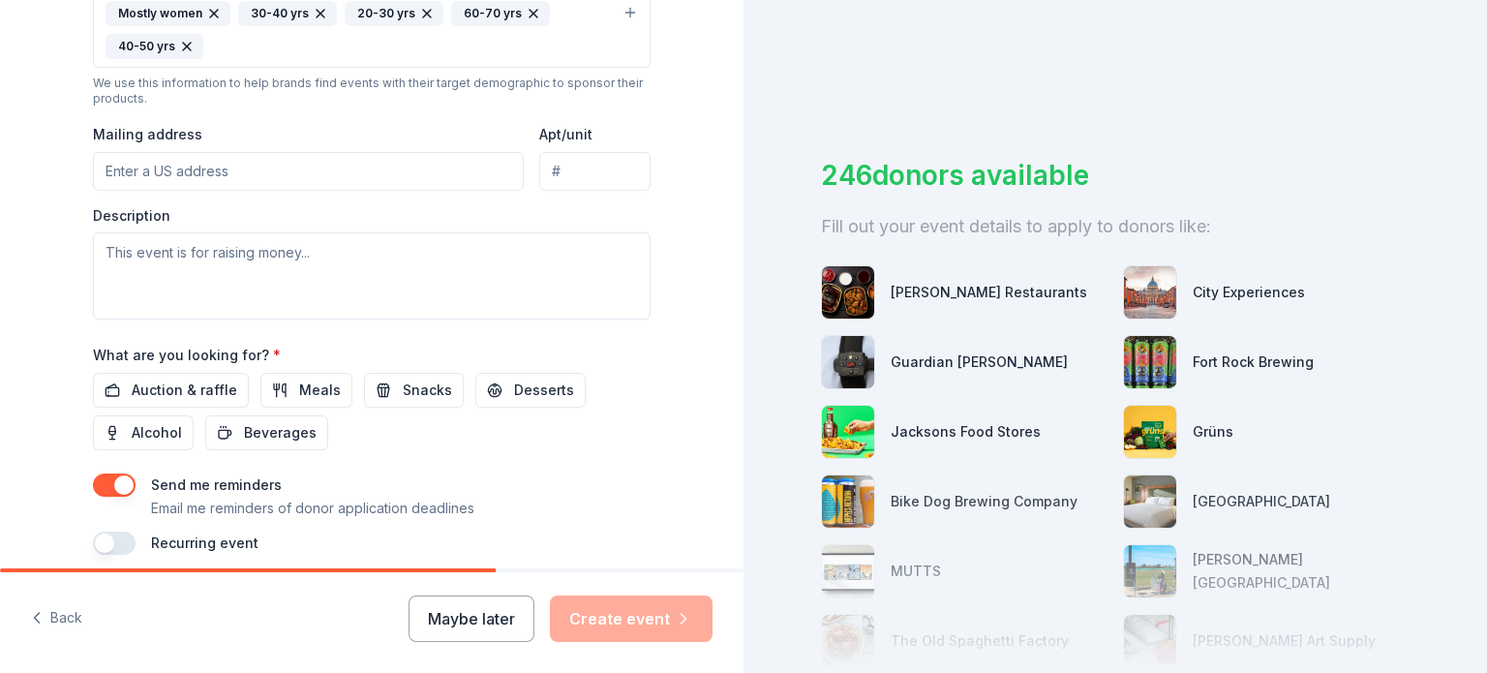
scroll to position [670, 0]
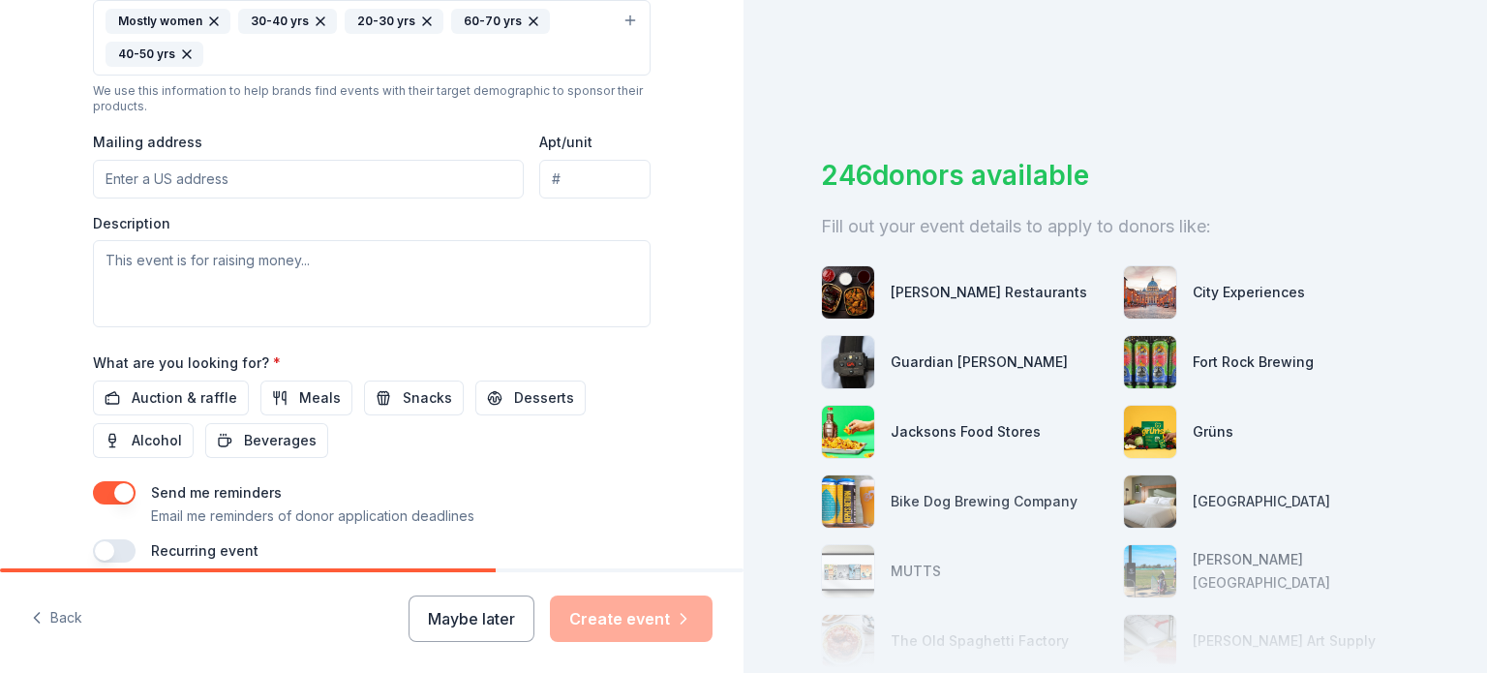
click at [325, 174] on input "Mailing address" at bounding box center [308, 179] width 431 height 39
type input "[STREET_ADDRESS]"
click at [310, 262] on textarea at bounding box center [372, 283] width 558 height 87
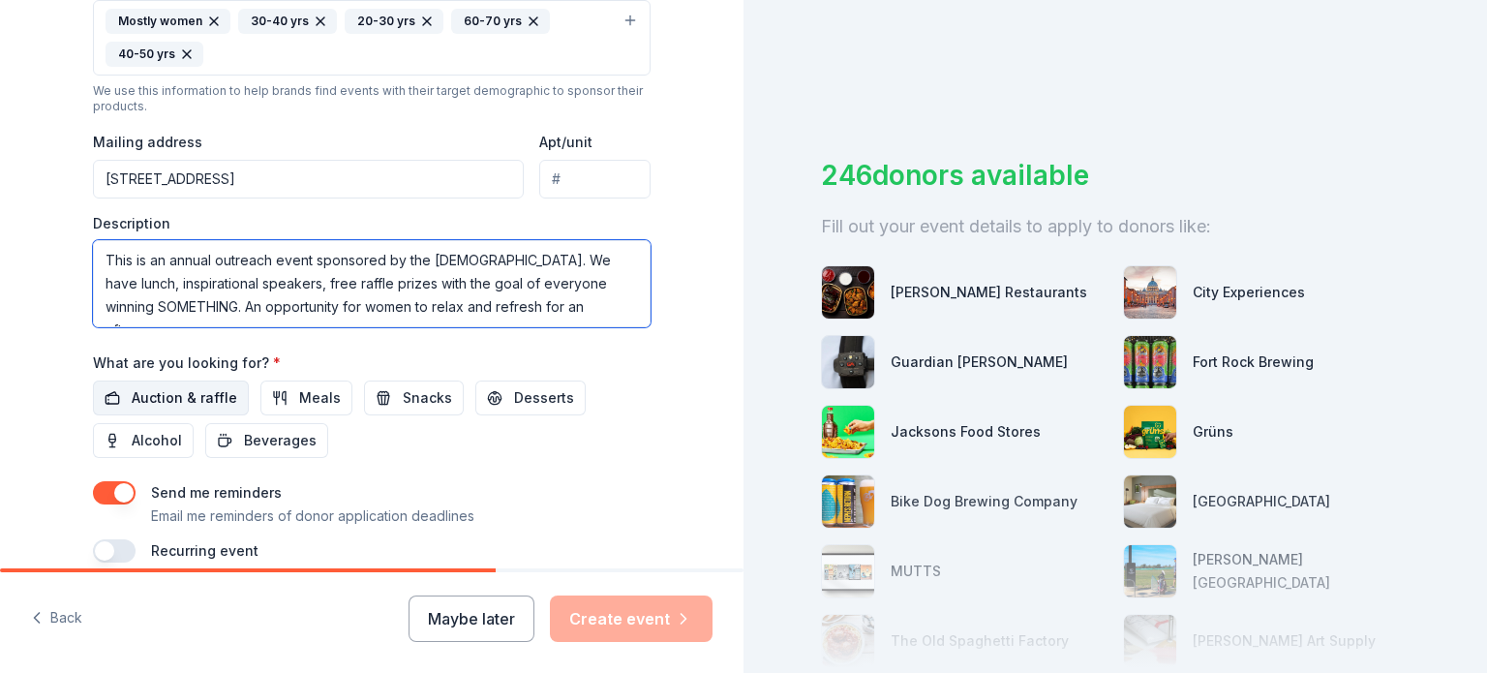
type textarea "This is an annual outreach event sponsored by the [DEMOGRAPHIC_DATA]. We have l…"
click at [154, 402] on span "Auction & raffle" at bounding box center [185, 397] width 106 height 23
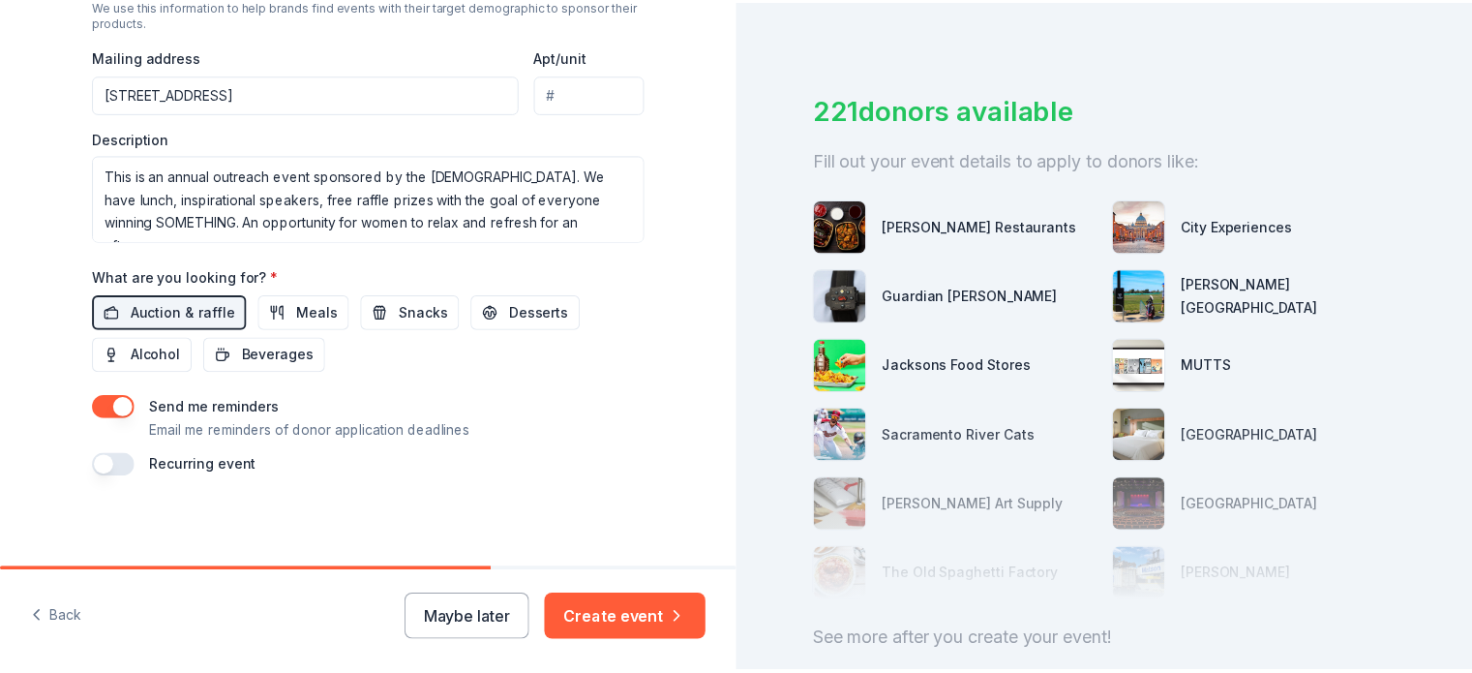
scroll to position [97, 0]
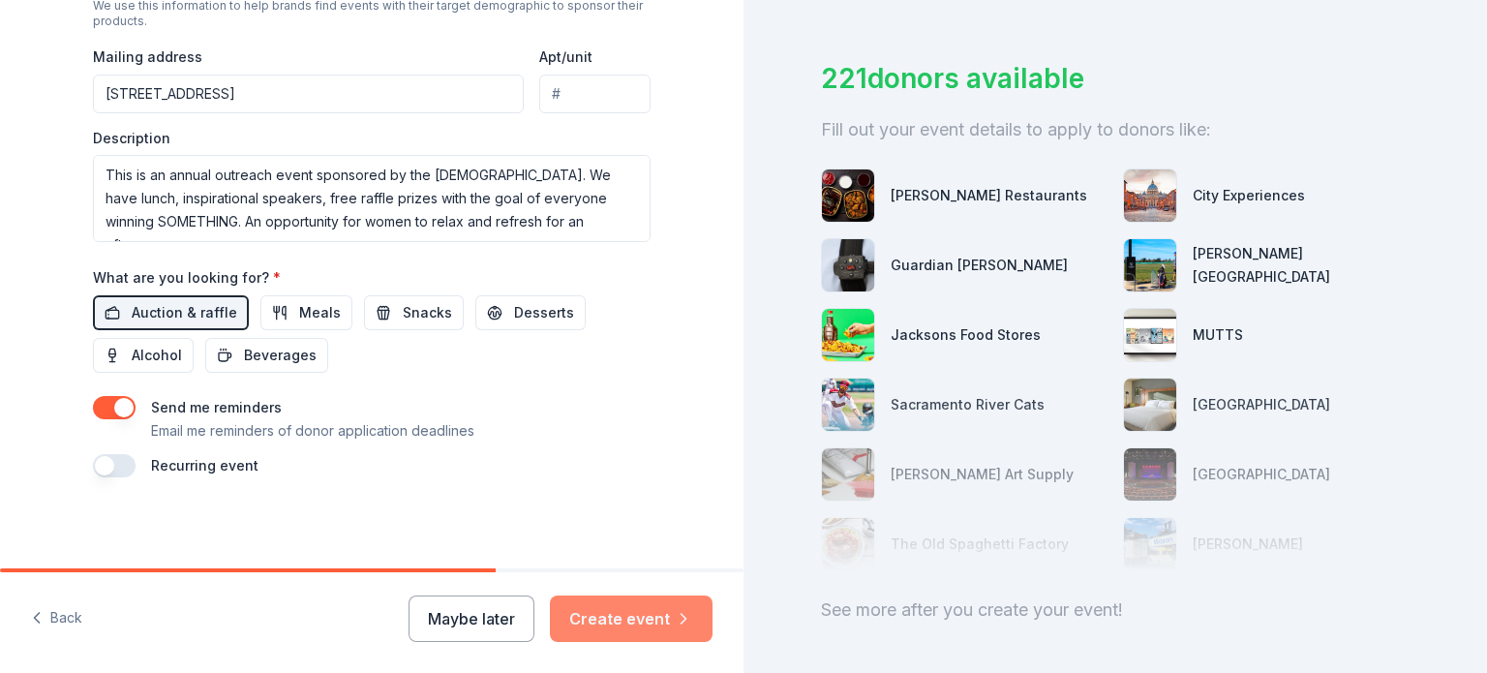
click at [630, 617] on button "Create event" at bounding box center [631, 618] width 163 height 46
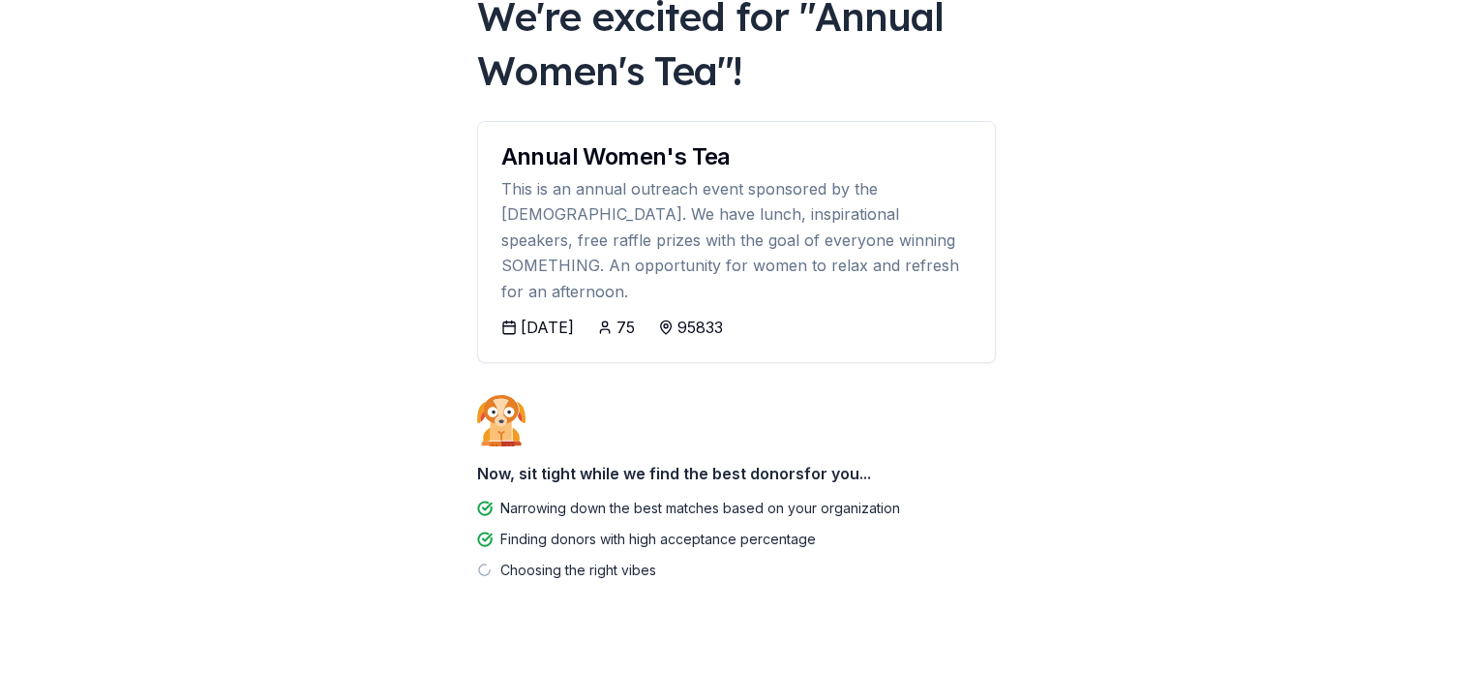
scroll to position [144, 0]
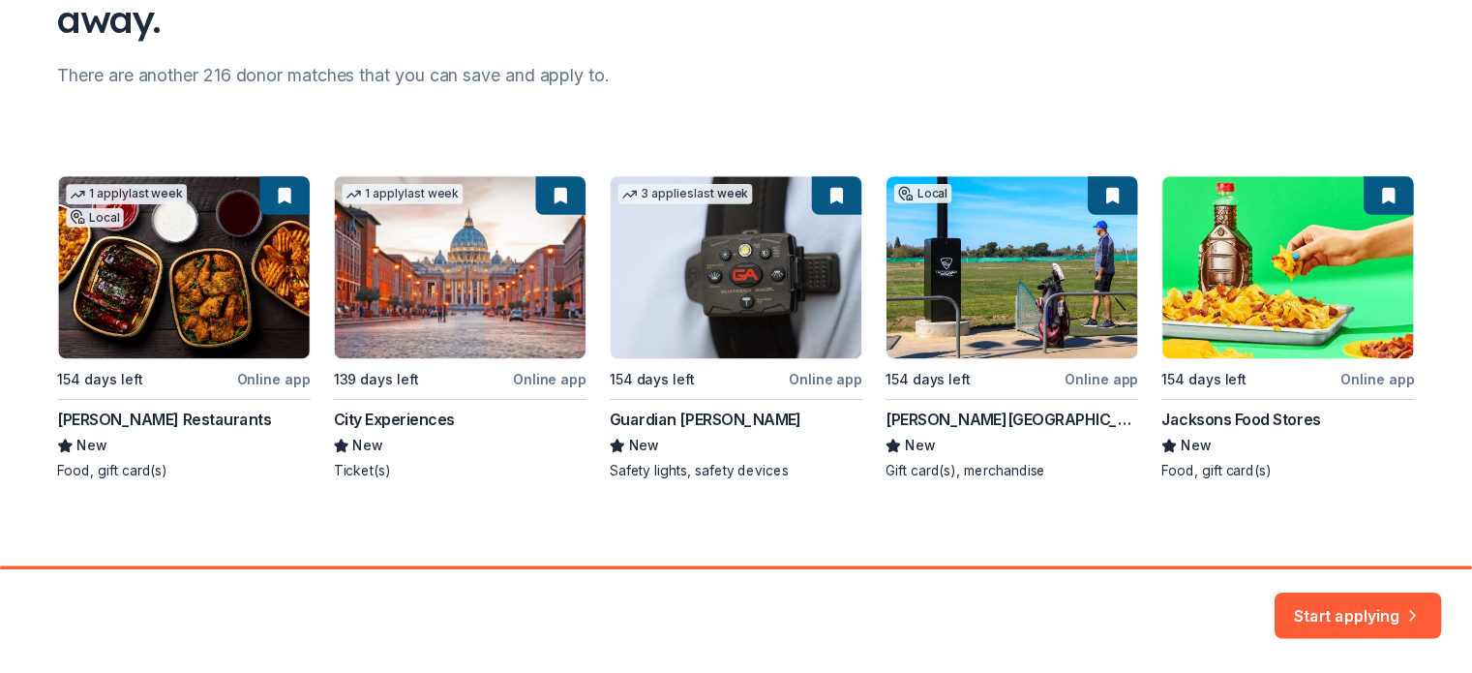
scroll to position [226, 0]
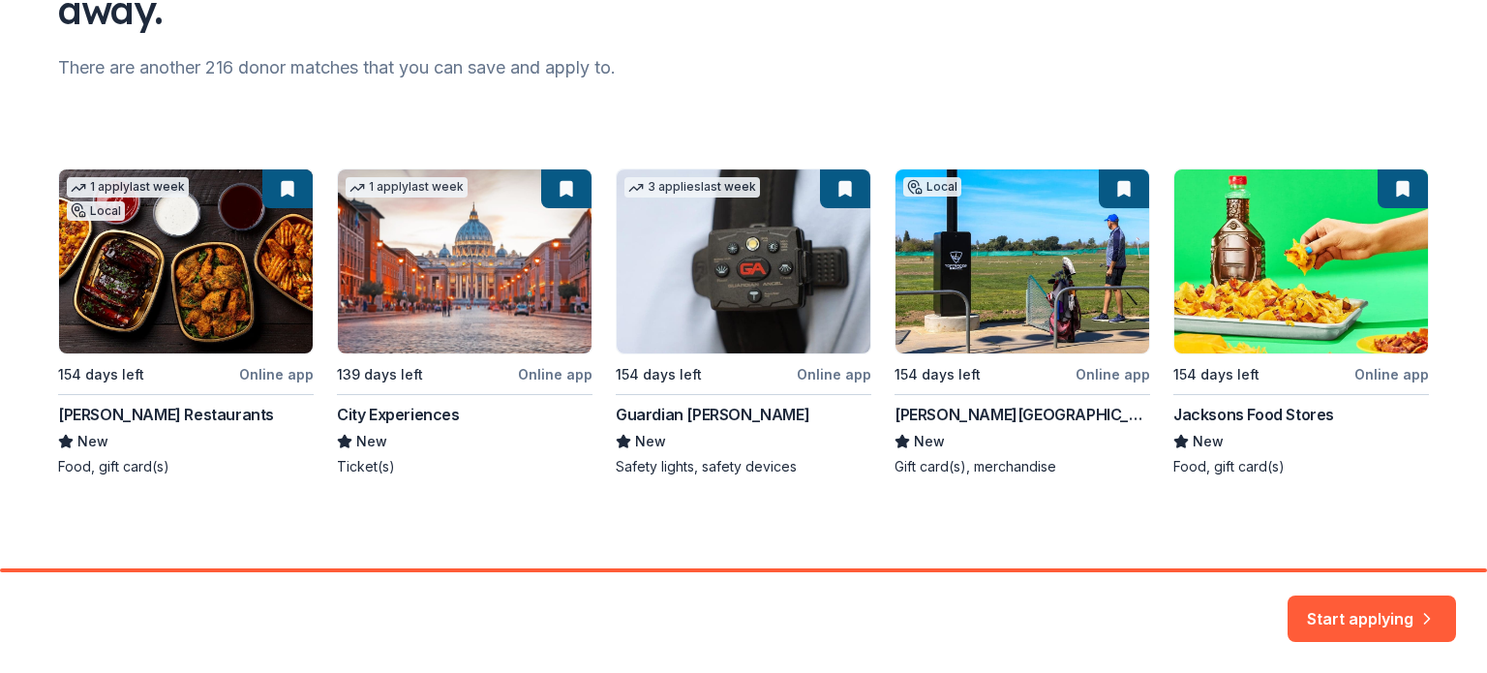
click at [205, 300] on div "1 apply last week Local 154 days left Online app [PERSON_NAME] Restaurants New …" at bounding box center [743, 322] width 1371 height 308
click at [278, 185] on div "1 apply last week Local 154 days left Online app [PERSON_NAME] Restaurants New …" at bounding box center [743, 322] width 1371 height 308
click at [1368, 609] on button "Start applying" at bounding box center [1371, 607] width 168 height 46
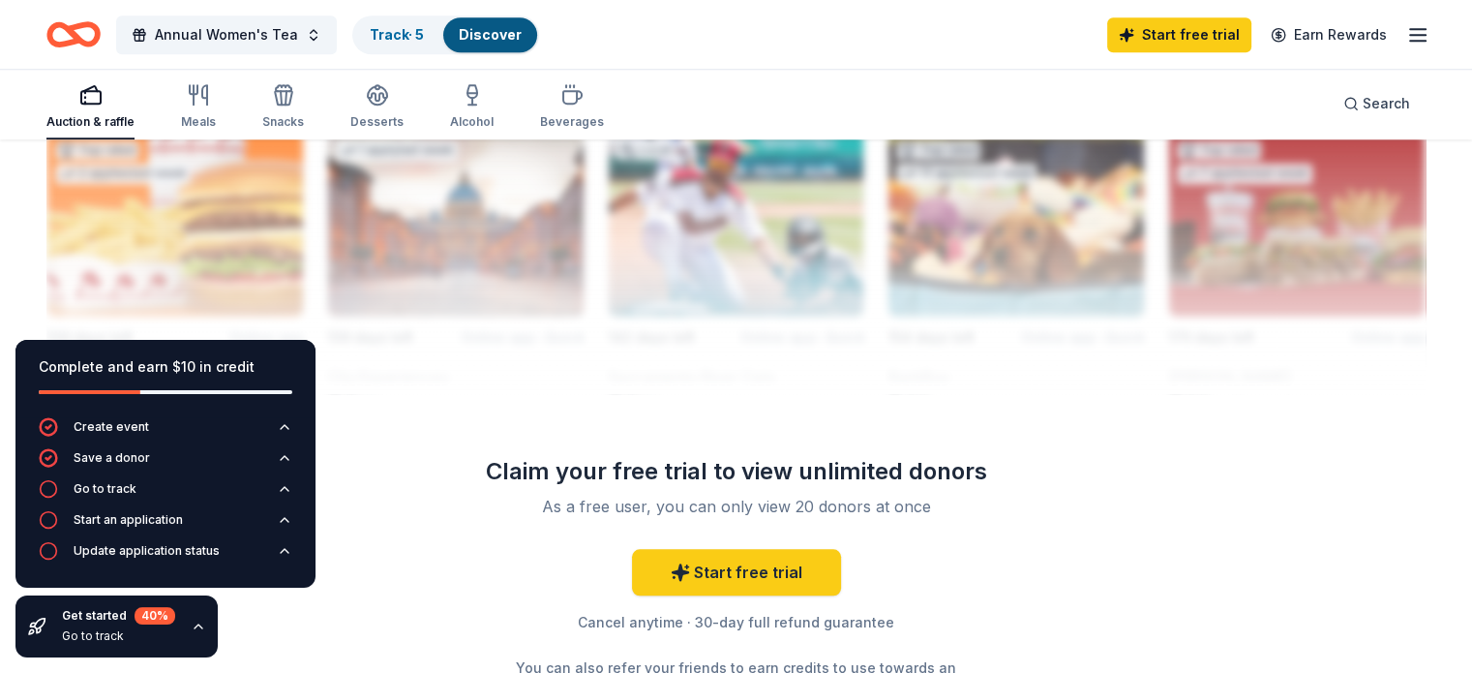
scroll to position [1742, 0]
